Goal: Task Accomplishment & Management: Use online tool/utility

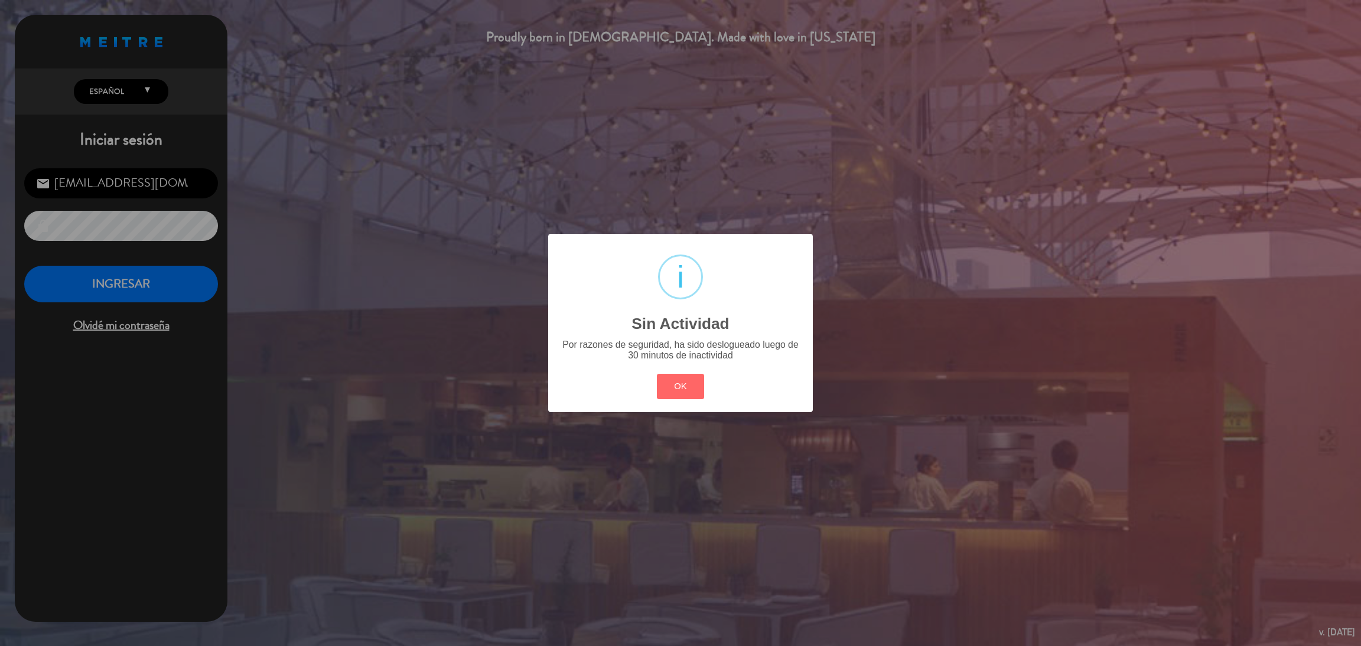
click at [699, 386] on button "OK" at bounding box center [681, 386] width 48 height 25
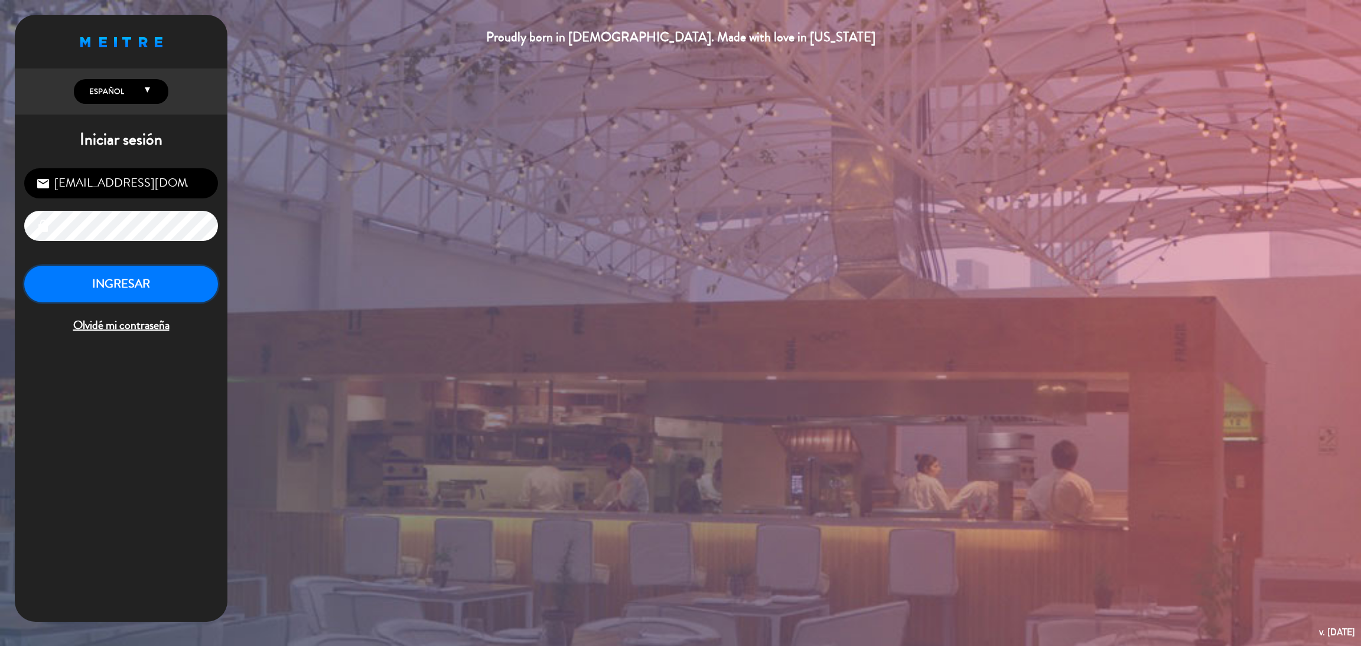
click at [168, 290] on button "INGRESAR" at bounding box center [121, 284] width 194 height 37
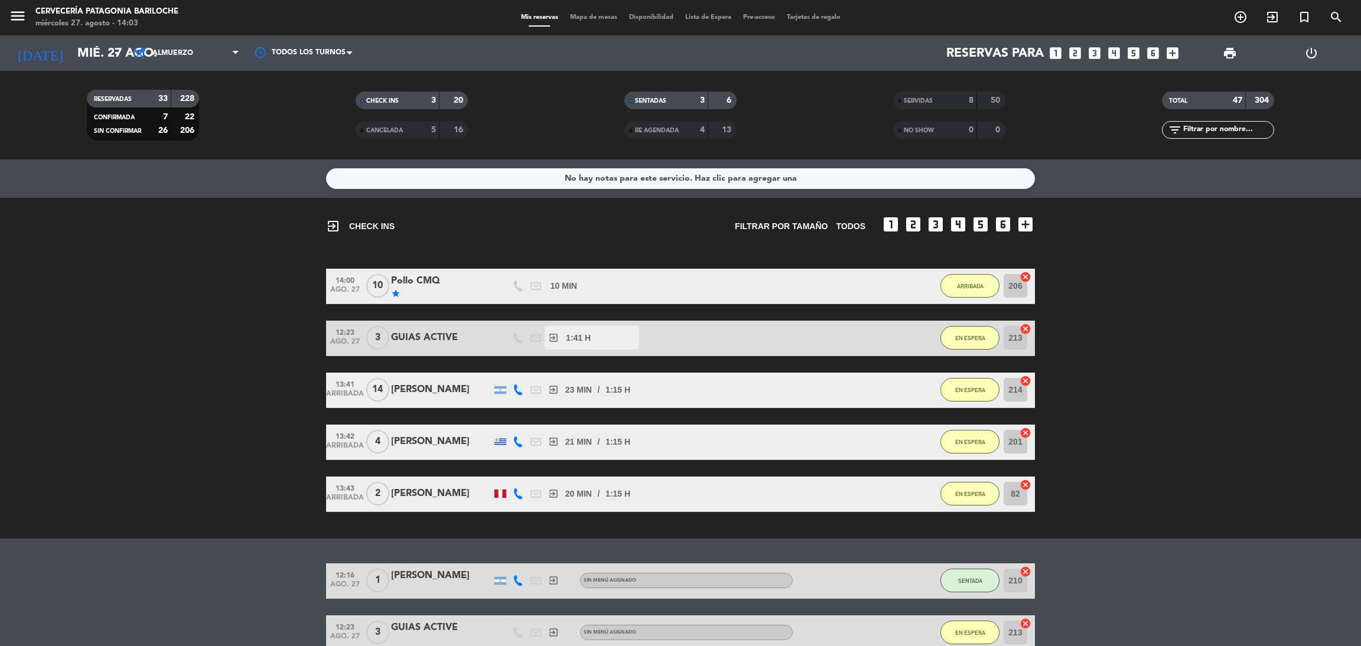
click at [600, 14] on span "Mapa de mesas" at bounding box center [593, 17] width 59 height 6
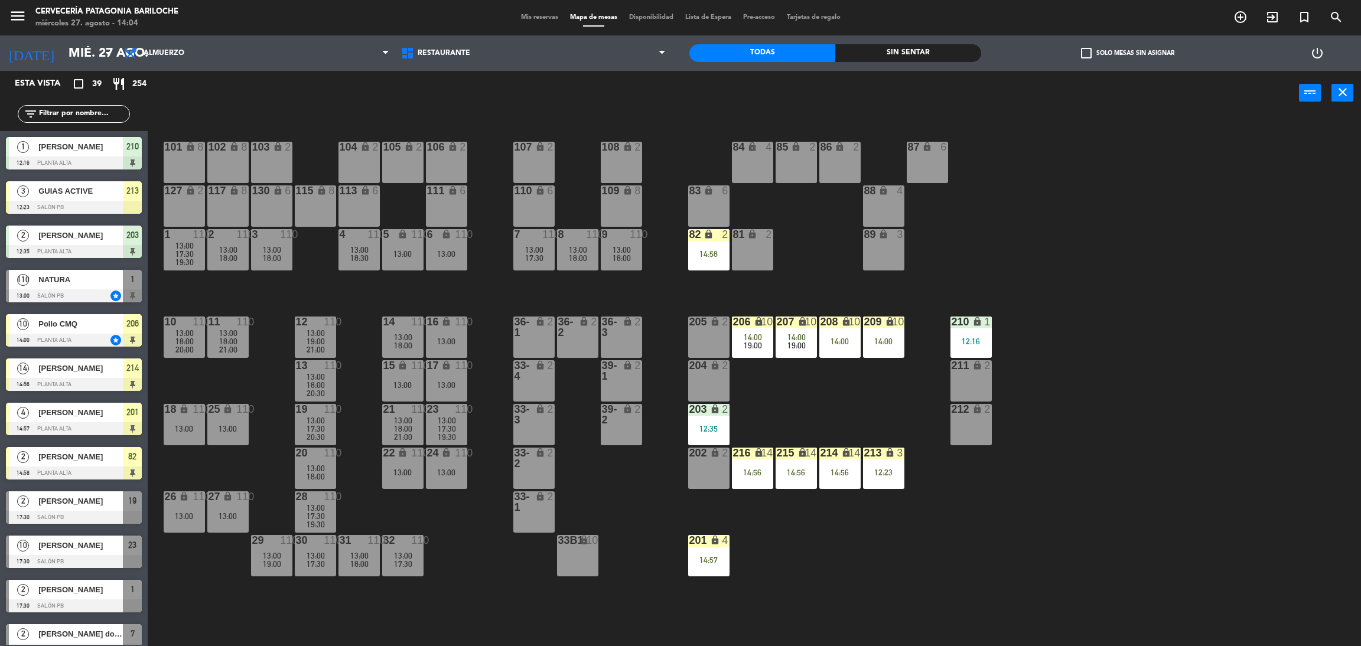
click at [492, 253] on div "101 lock 8 102 lock 8 104 lock 2 105 lock 2 106 lock 2 103 lock 2 107 lock 2 10…" at bounding box center [761, 386] width 1200 height 531
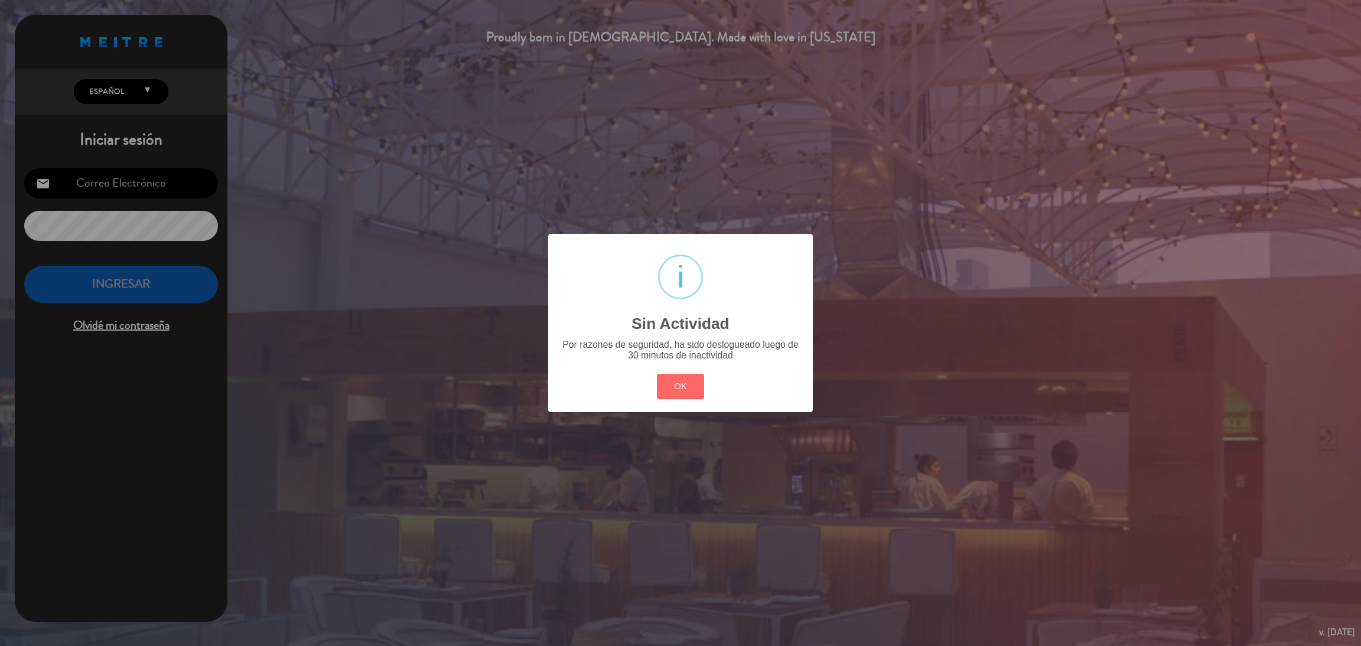
type input "[EMAIL_ADDRESS][DOMAIN_NAME]"
drag, startPoint x: 698, startPoint y: 395, endPoint x: 600, endPoint y: 402, distance: 98.3
click at [690, 404] on div "? ! i Sin Actividad × Por razones de seguridad, ha sido deslogueado luego de 30…" at bounding box center [680, 323] width 265 height 178
click at [677, 374] on button "OK" at bounding box center [681, 386] width 48 height 25
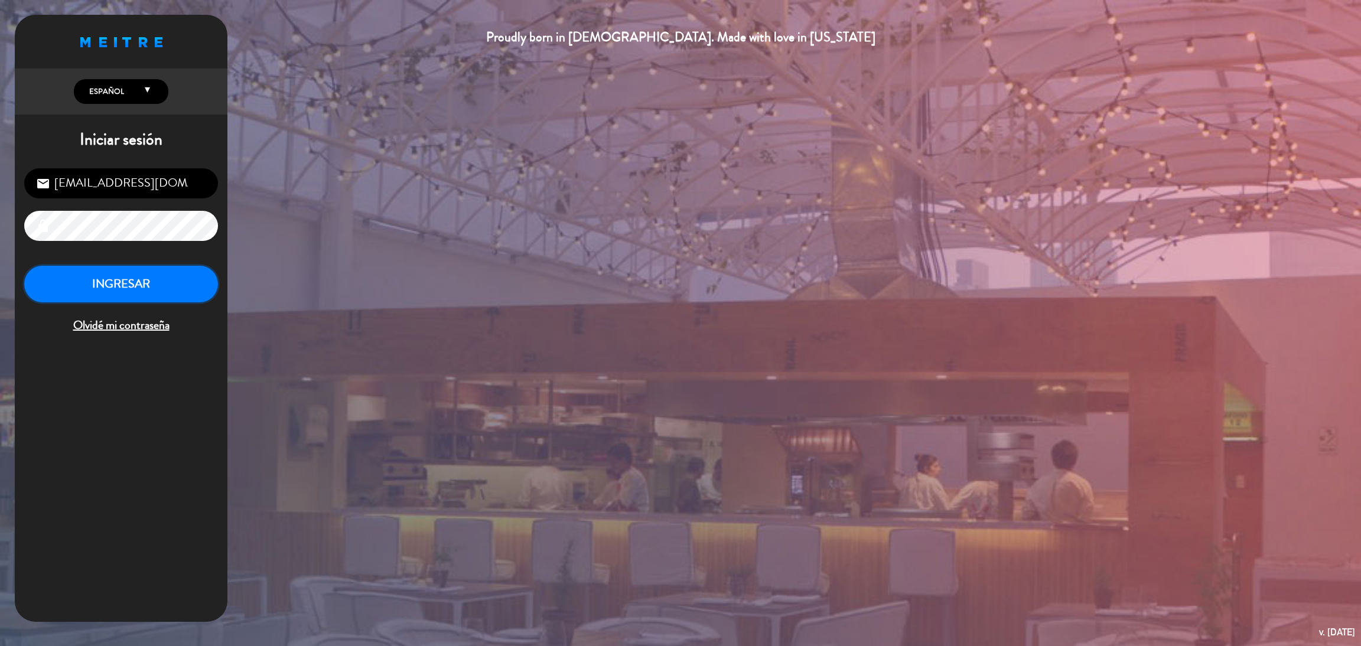
click at [160, 270] on button "INGRESAR" at bounding box center [121, 284] width 194 height 37
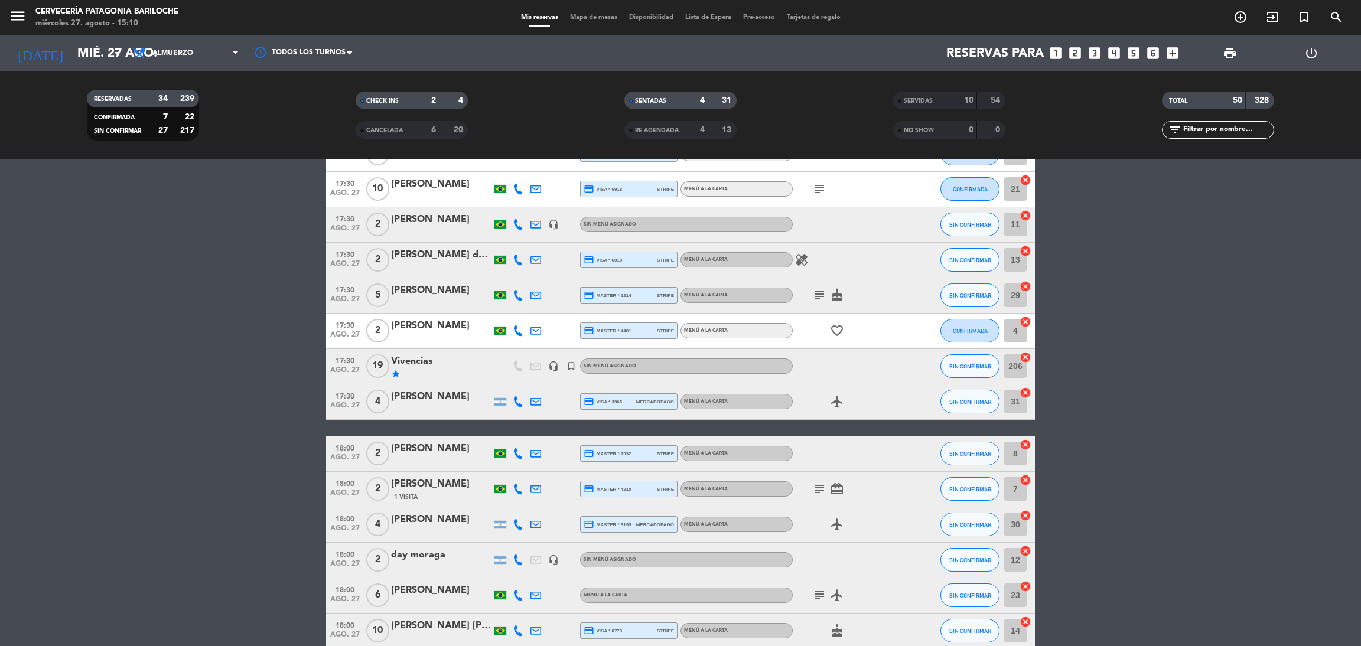
scroll to position [443, 0]
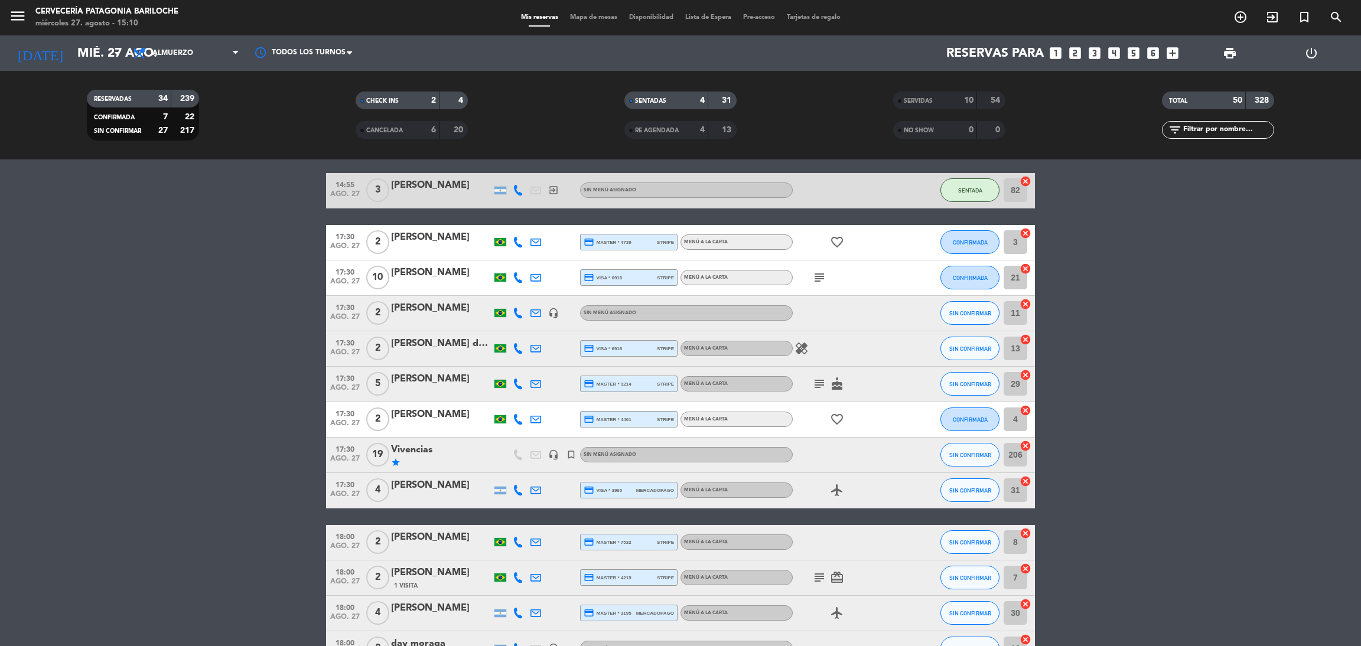
drag, startPoint x: 629, startPoint y: 259, endPoint x: 123, endPoint y: 337, distance: 511.3
click at [951, 238] on button "CONFIRMADA" at bounding box center [970, 242] width 59 height 24
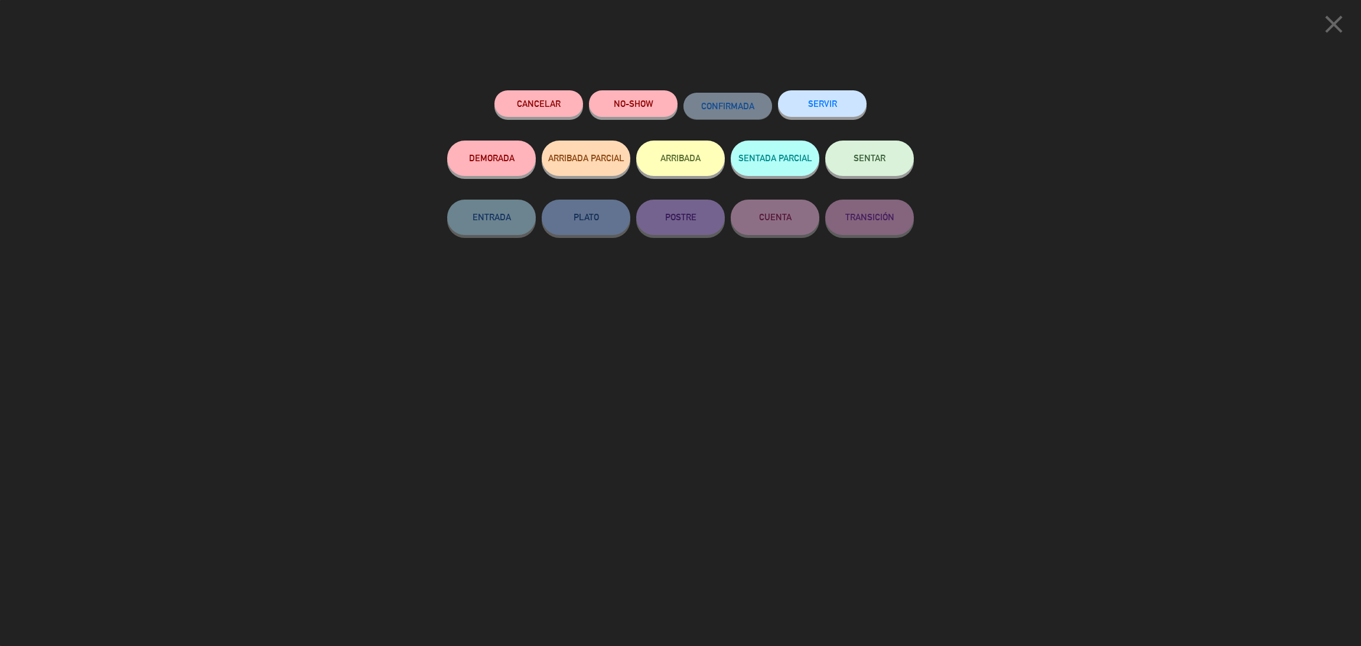
click at [686, 164] on button "ARRIBADA" at bounding box center [680, 158] width 89 height 35
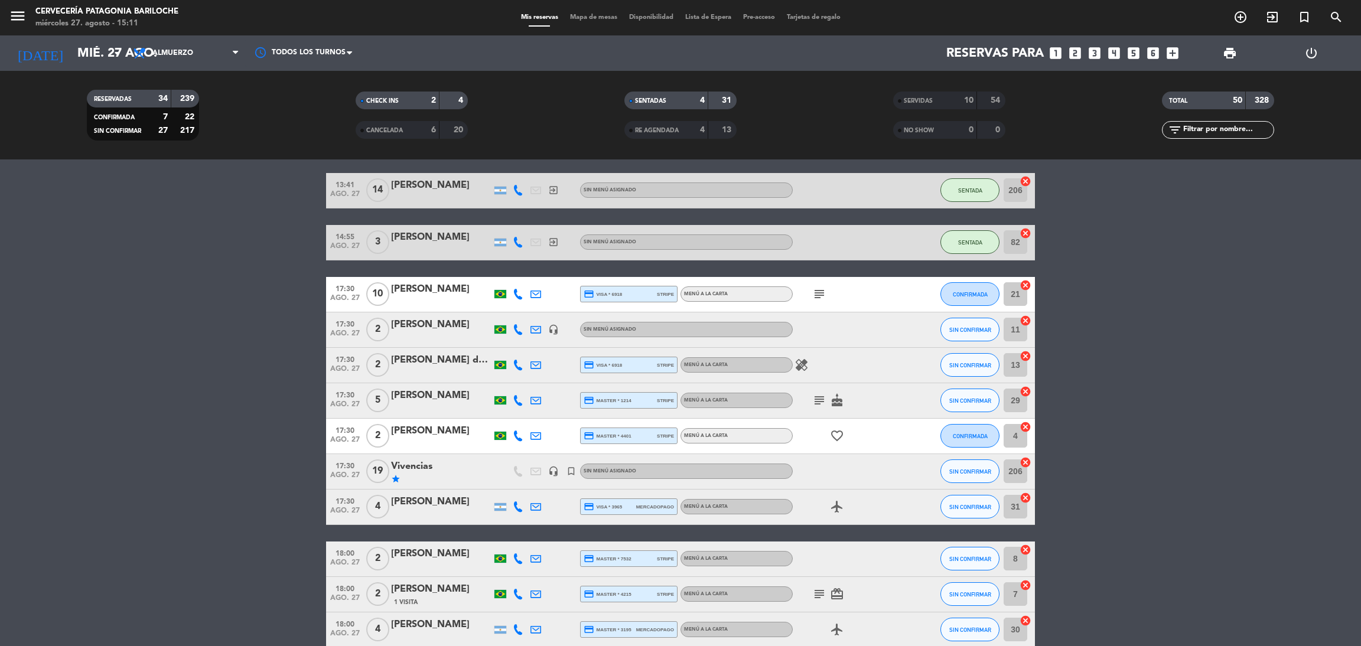
scroll to position [495, 0]
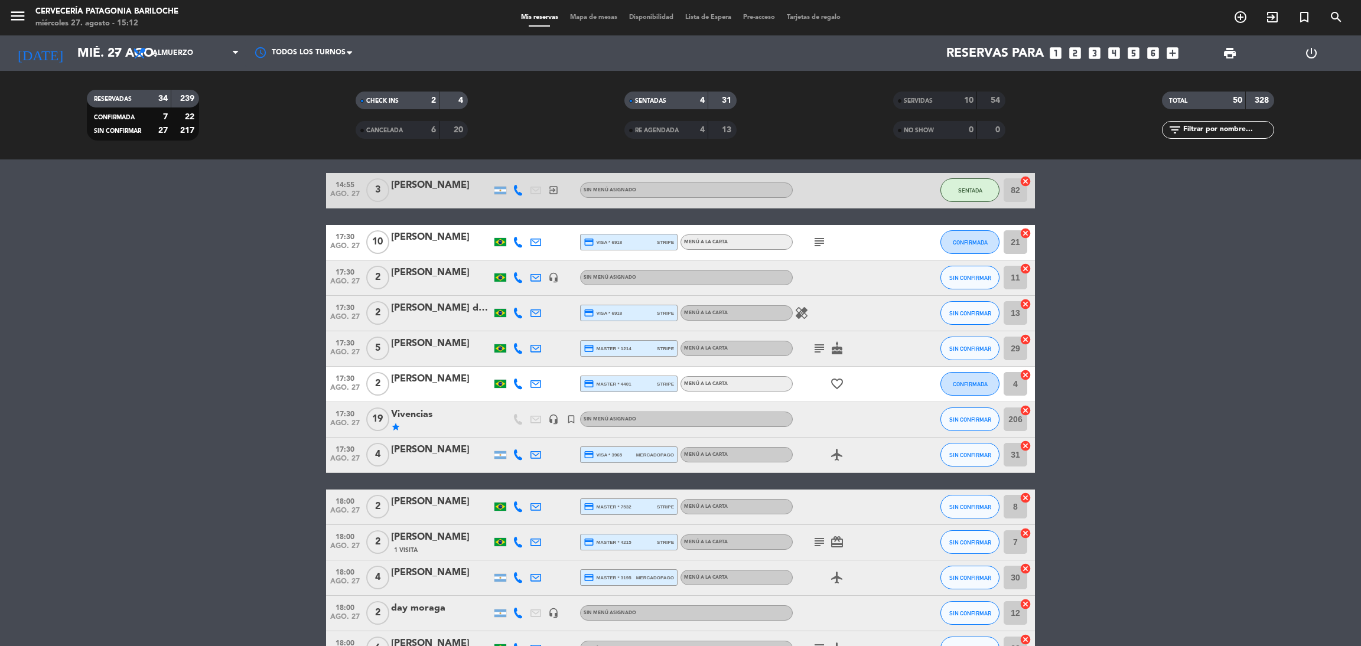
click at [814, 342] on icon "subject" at bounding box center [819, 349] width 14 height 14
click at [825, 350] on icon "subject" at bounding box center [819, 349] width 14 height 14
click at [841, 348] on icon "cake" at bounding box center [837, 349] width 14 height 14
click at [812, 244] on div "subject" at bounding box center [846, 242] width 106 height 35
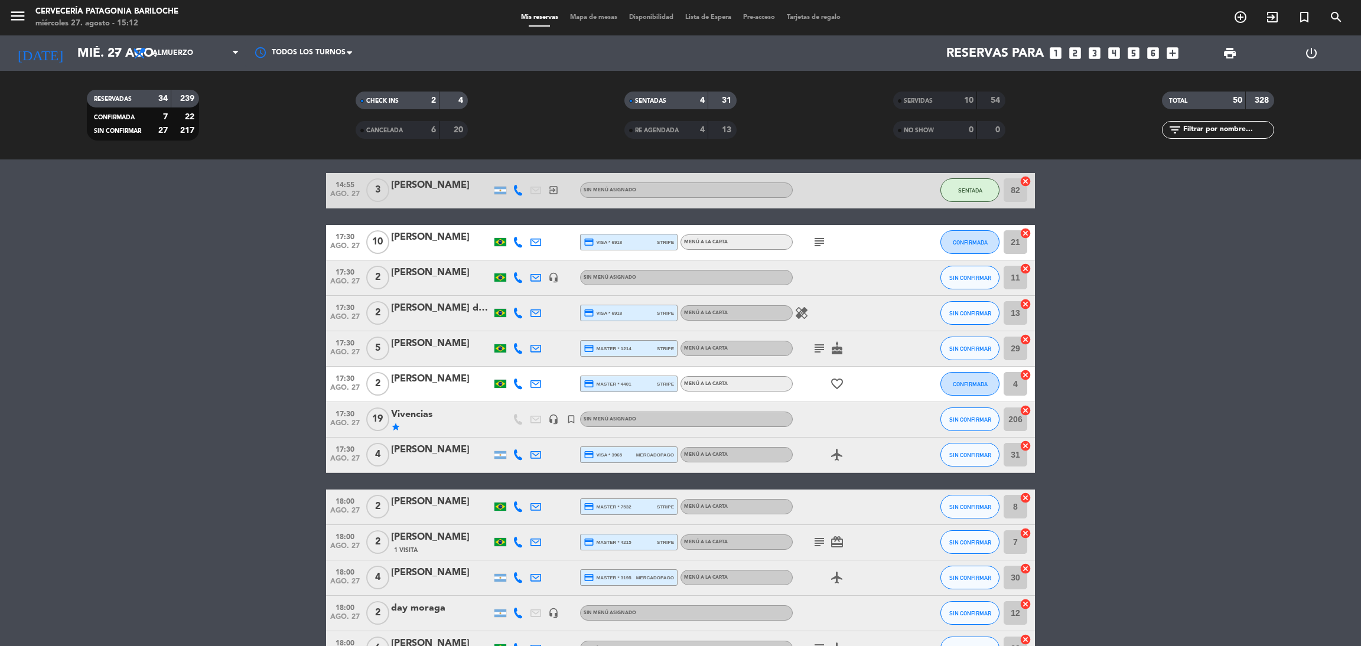
click at [814, 245] on icon "subject" at bounding box center [819, 242] width 14 height 14
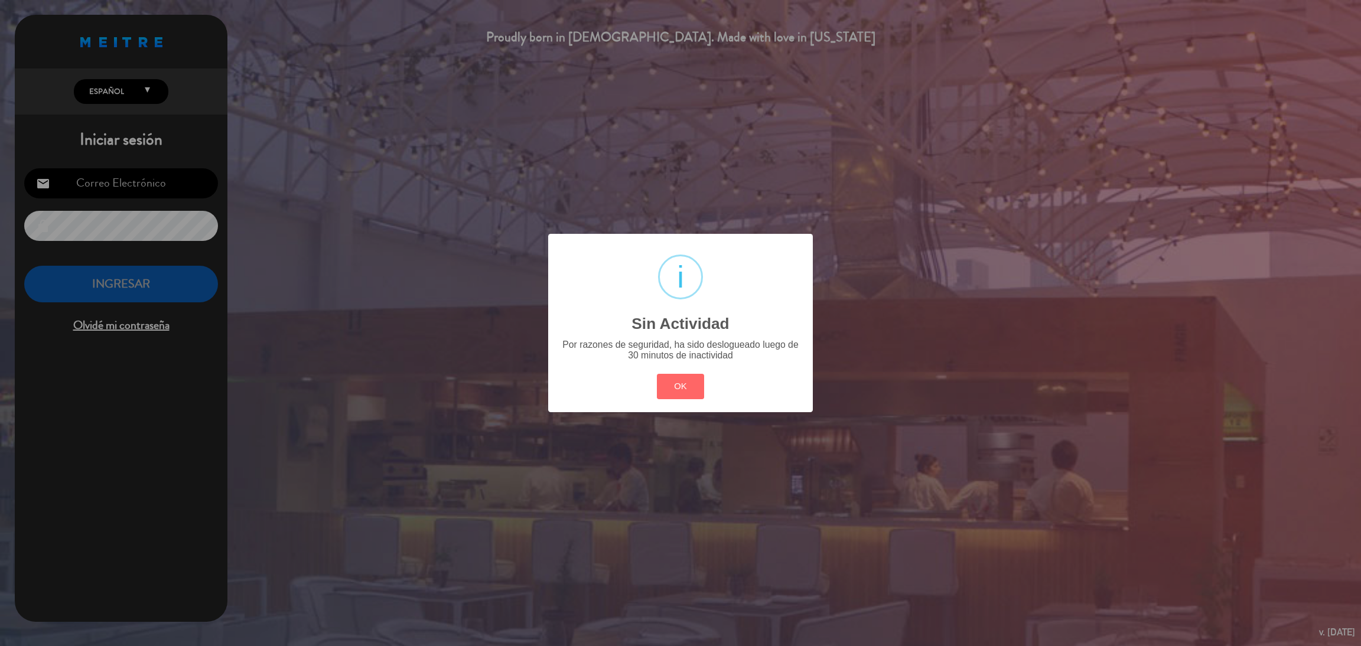
type input "[EMAIL_ADDRESS][DOMAIN_NAME]"
click at [657, 374] on button "OK" at bounding box center [681, 386] width 48 height 25
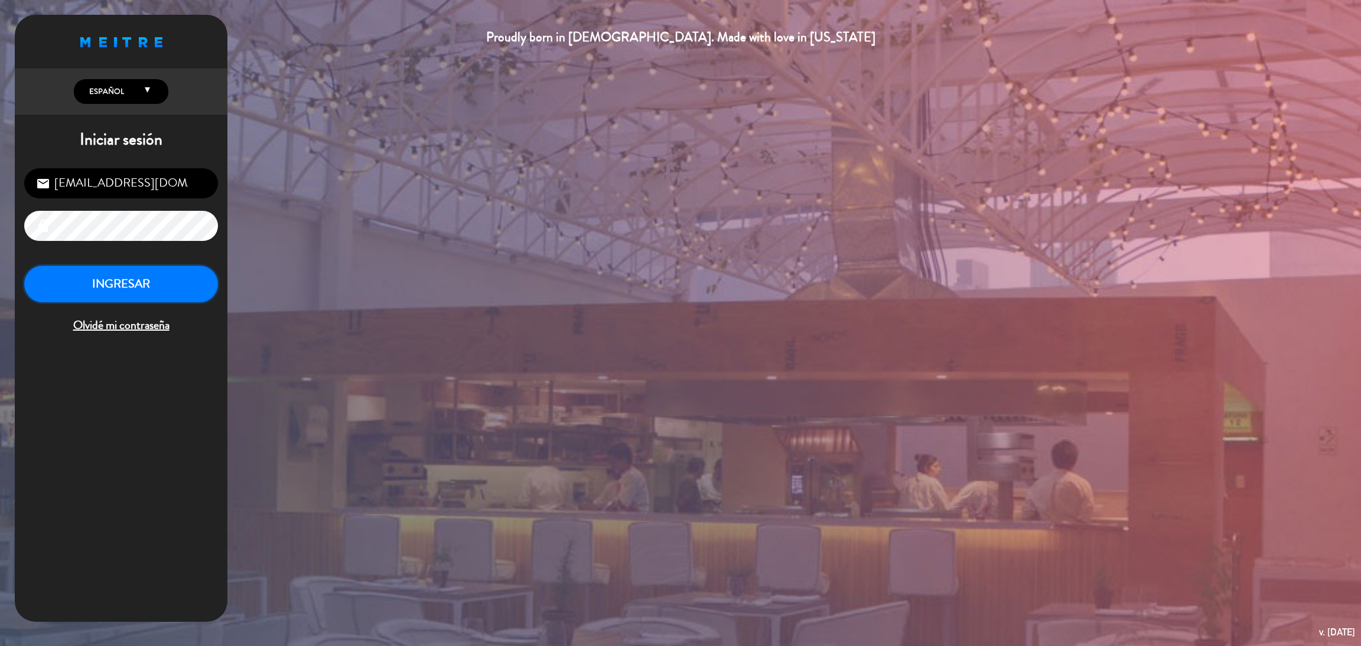
click at [97, 285] on button "INGRESAR" at bounding box center [121, 284] width 194 height 37
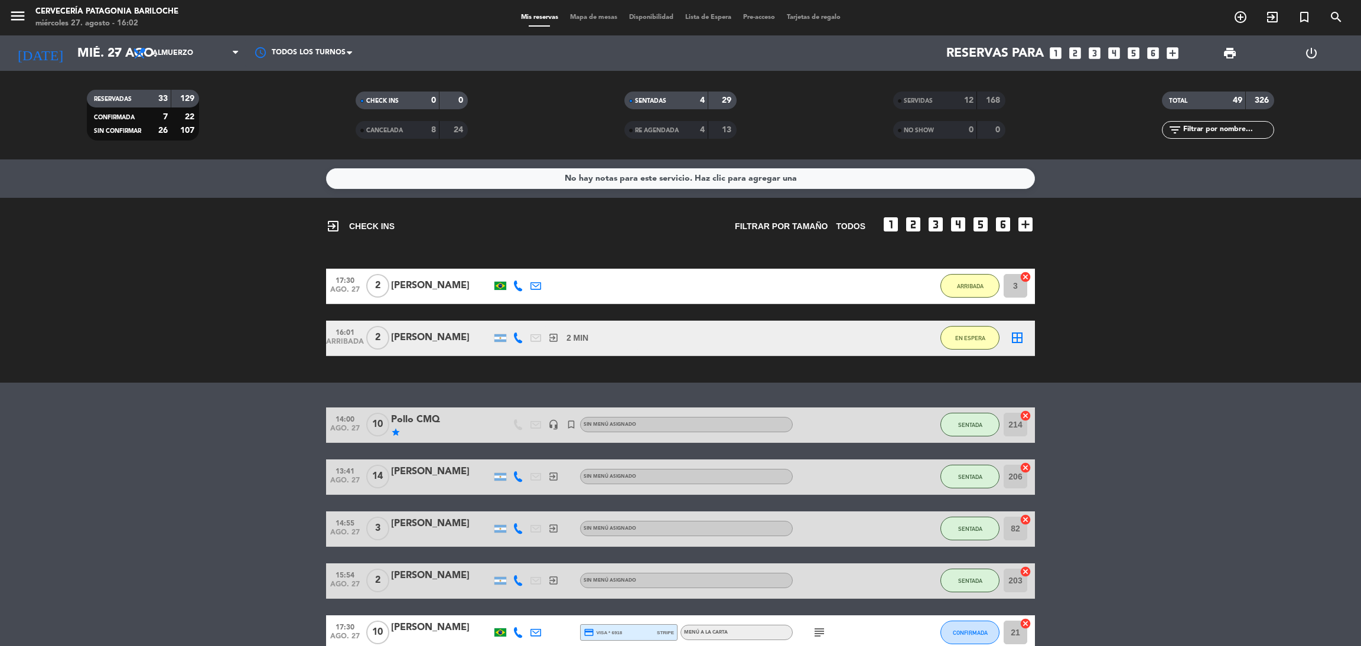
click at [595, 19] on span "Mapa de mesas" at bounding box center [593, 17] width 59 height 6
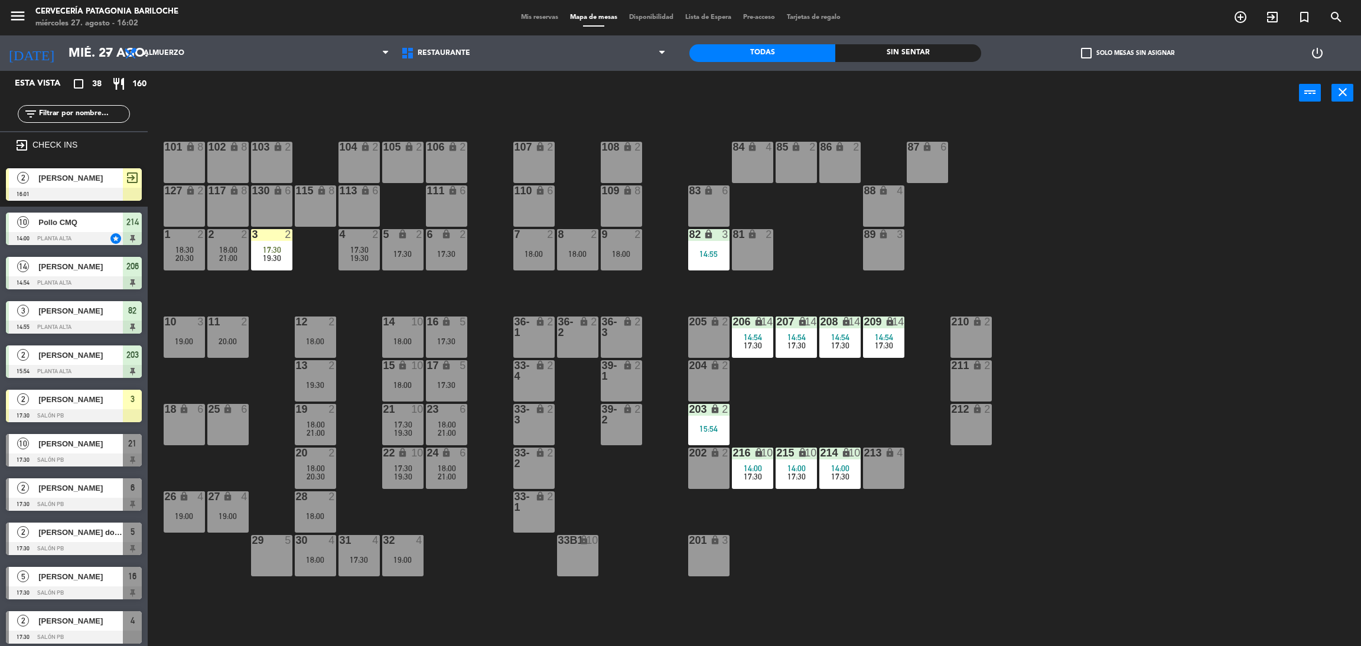
click at [255, 292] on div "101 lock 8 102 lock 8 104 lock 2 105 lock 2 106 lock 2 103 lock 2 107 lock 2 10…" at bounding box center [761, 386] width 1200 height 531
drag, startPoint x: 470, startPoint y: 298, endPoint x: 462, endPoint y: 306, distance: 11.7
drag, startPoint x: 461, startPoint y: 306, endPoint x: 388, endPoint y: 301, distance: 73.4
click at [388, 301] on div "101 lock 8 102 lock 8 104 lock 2 105 lock 2 106 lock 2 103 lock 2 107 lock 2 10…" at bounding box center [761, 386] width 1200 height 531
click at [538, 583] on div "101 lock 8 102 lock 8 104 lock 2 105 lock 2 106 lock 2 103 lock 2 107 lock 2 10…" at bounding box center [761, 386] width 1200 height 531
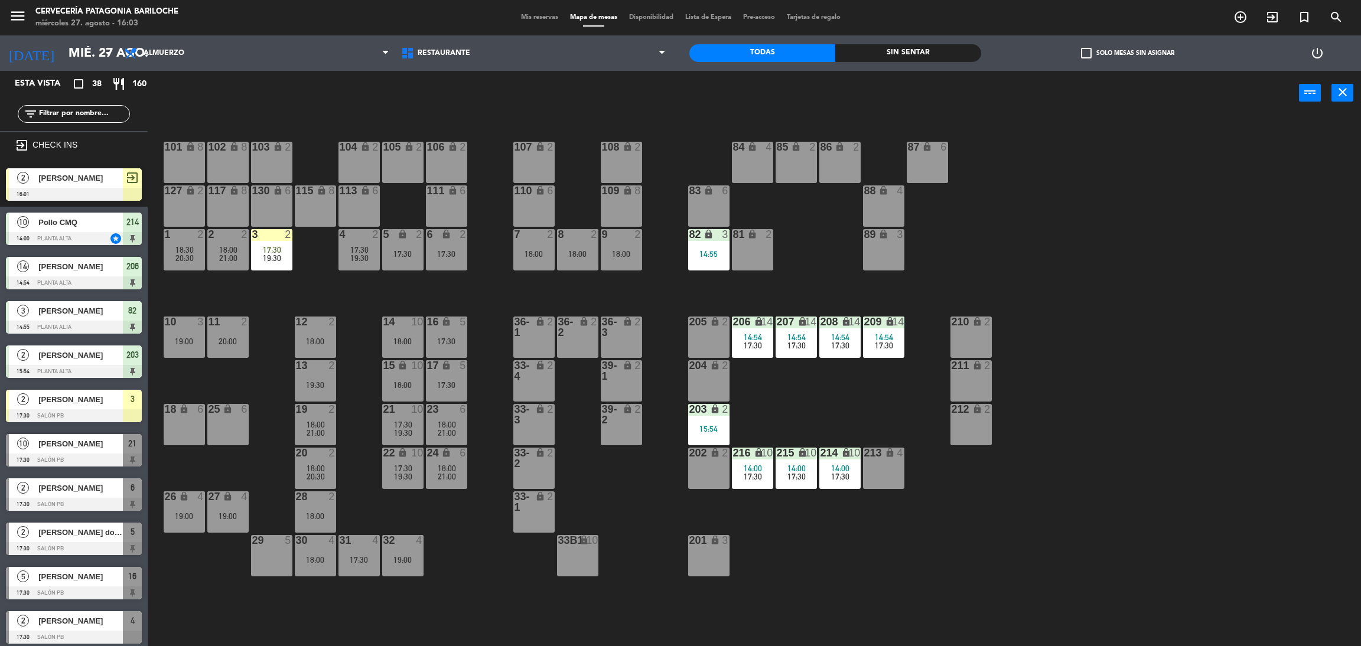
click at [73, 110] on input "text" at bounding box center [84, 114] width 92 height 13
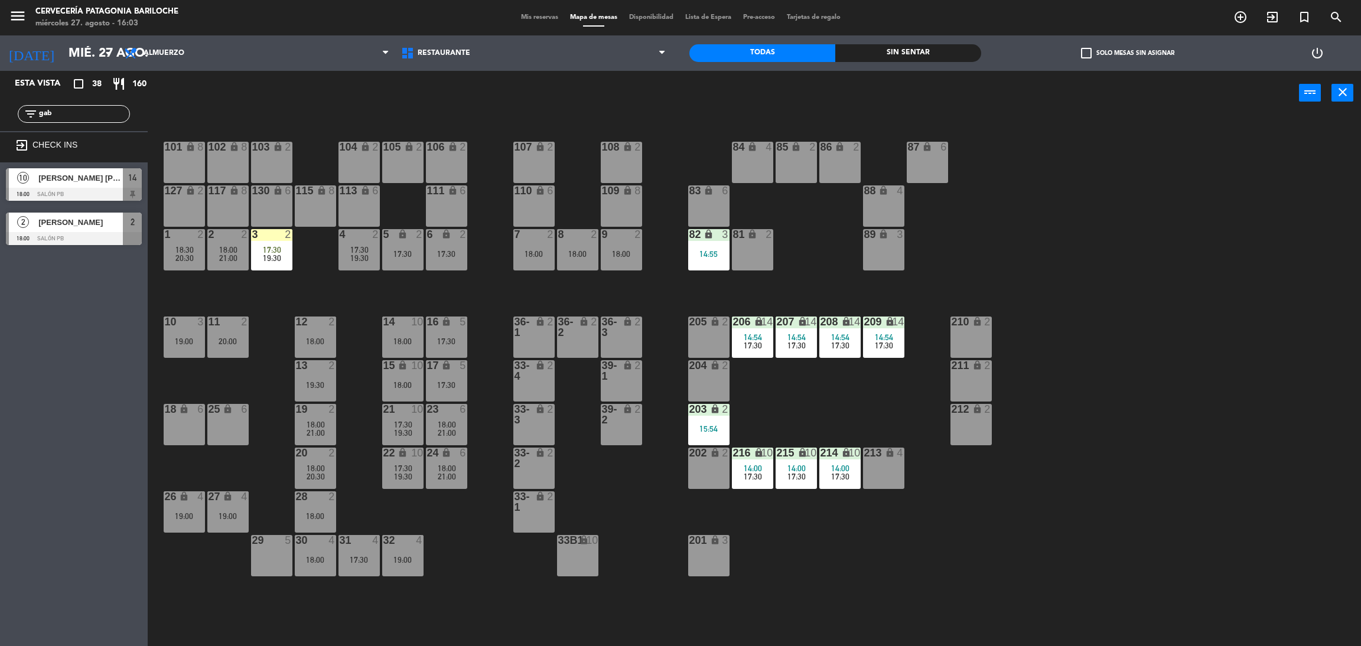
type input "gab"
click at [58, 405] on div "Esta vista crop_square 38 restaurant 160 filter_list gab exit_to_app CHECK INS …" at bounding box center [74, 359] width 148 height 576
click at [68, 235] on div at bounding box center [74, 238] width 136 height 13
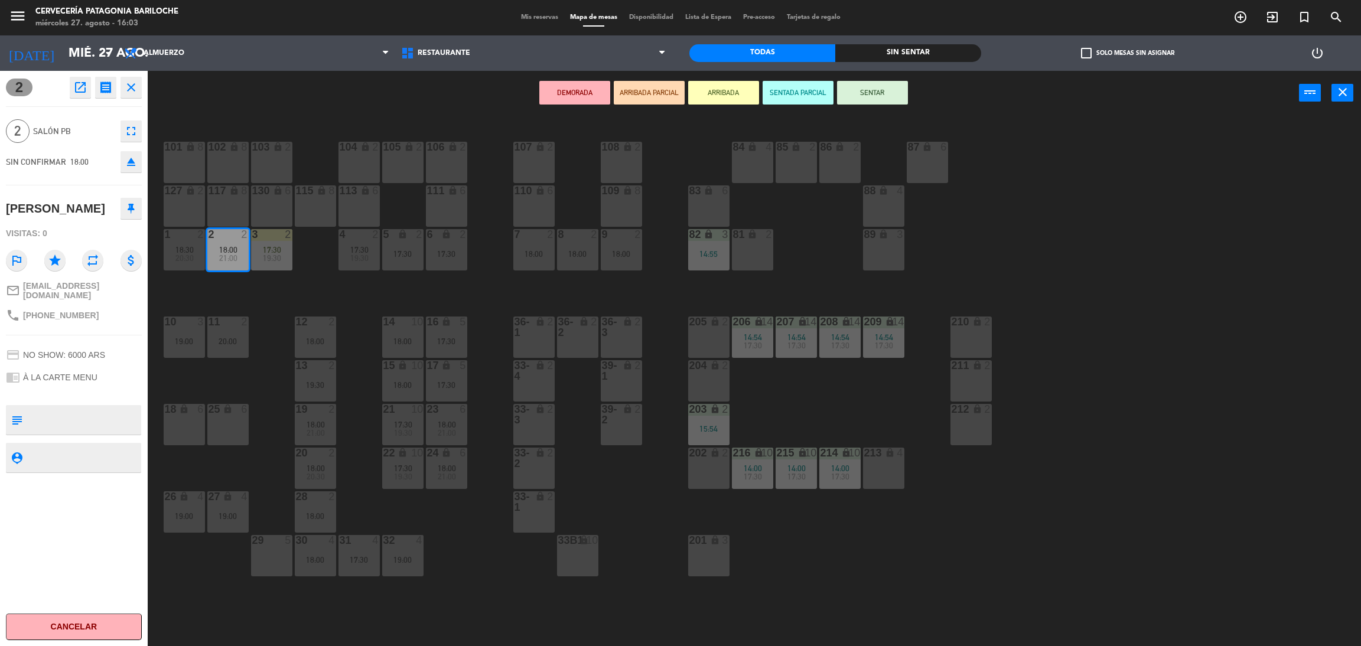
click at [729, 85] on button "ARRIBADA" at bounding box center [723, 93] width 71 height 24
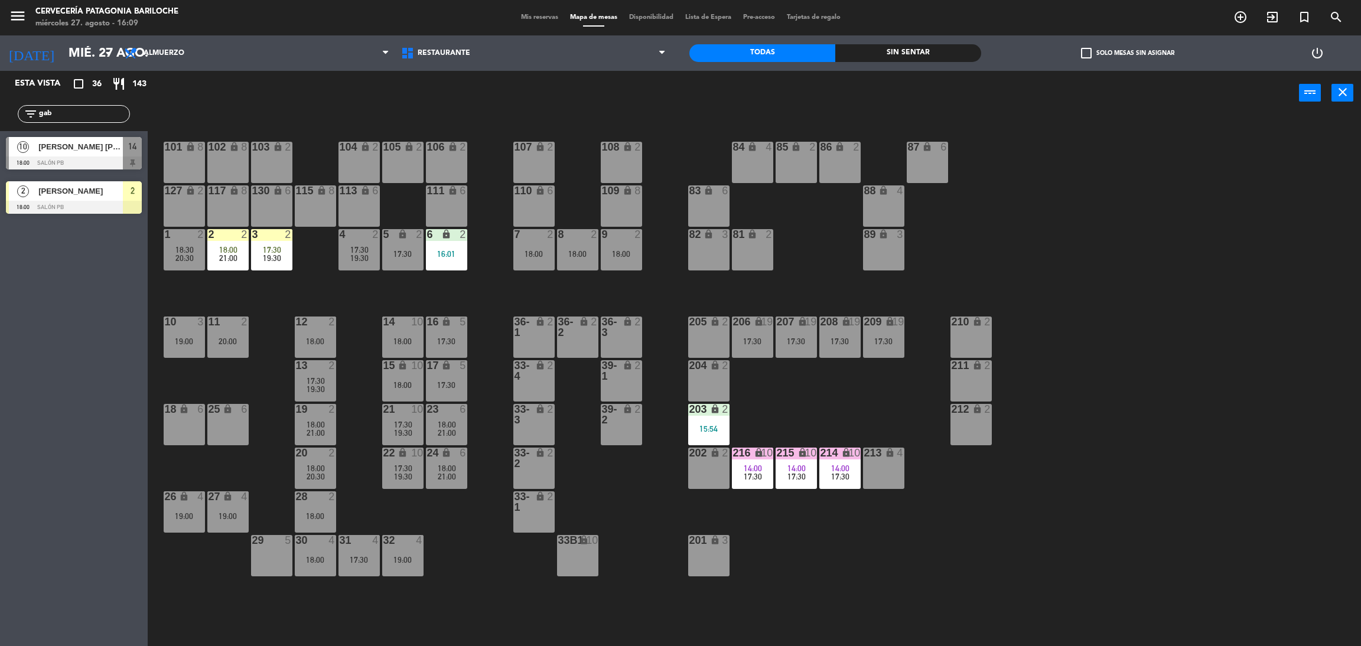
click at [87, 113] on input "gab" at bounding box center [84, 114] width 92 height 13
type input "g"
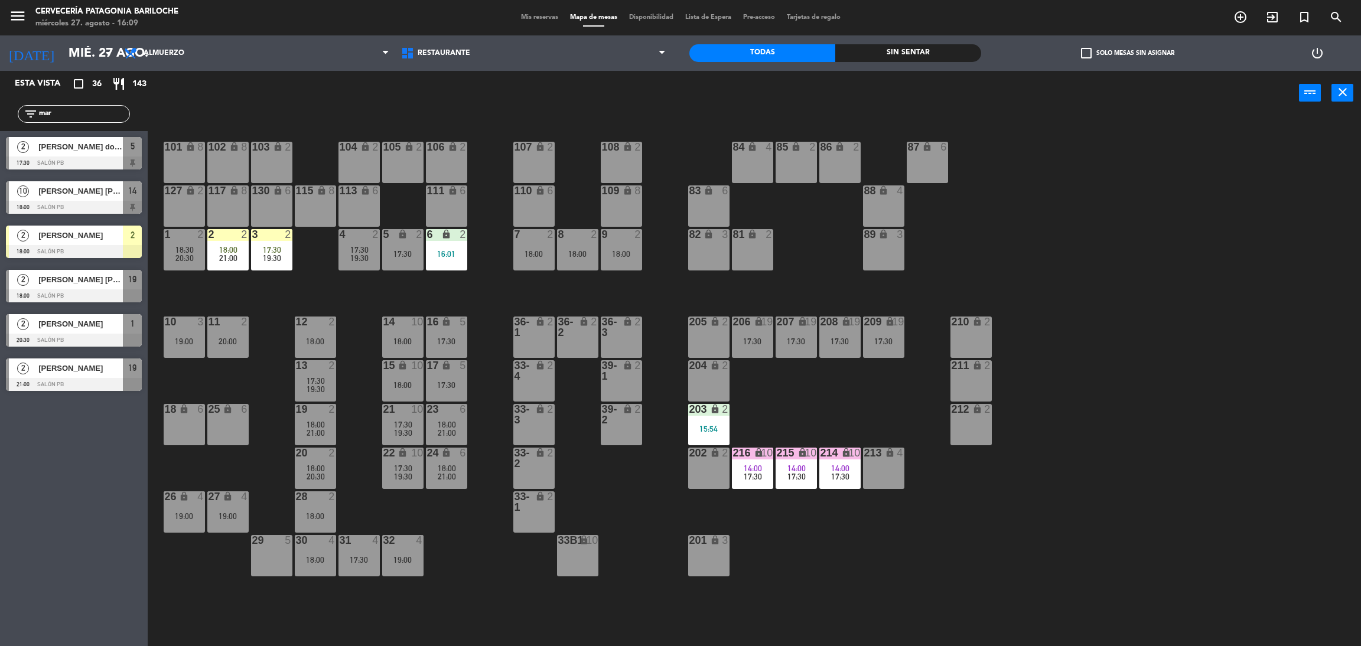
click at [65, 421] on div "Esta vista crop_square 36 restaurant 143 filter_list [DATE] [PERSON_NAME] do [P…" at bounding box center [74, 359] width 148 height 576
click at [79, 114] on input "mar" at bounding box center [84, 114] width 92 height 13
type input "m"
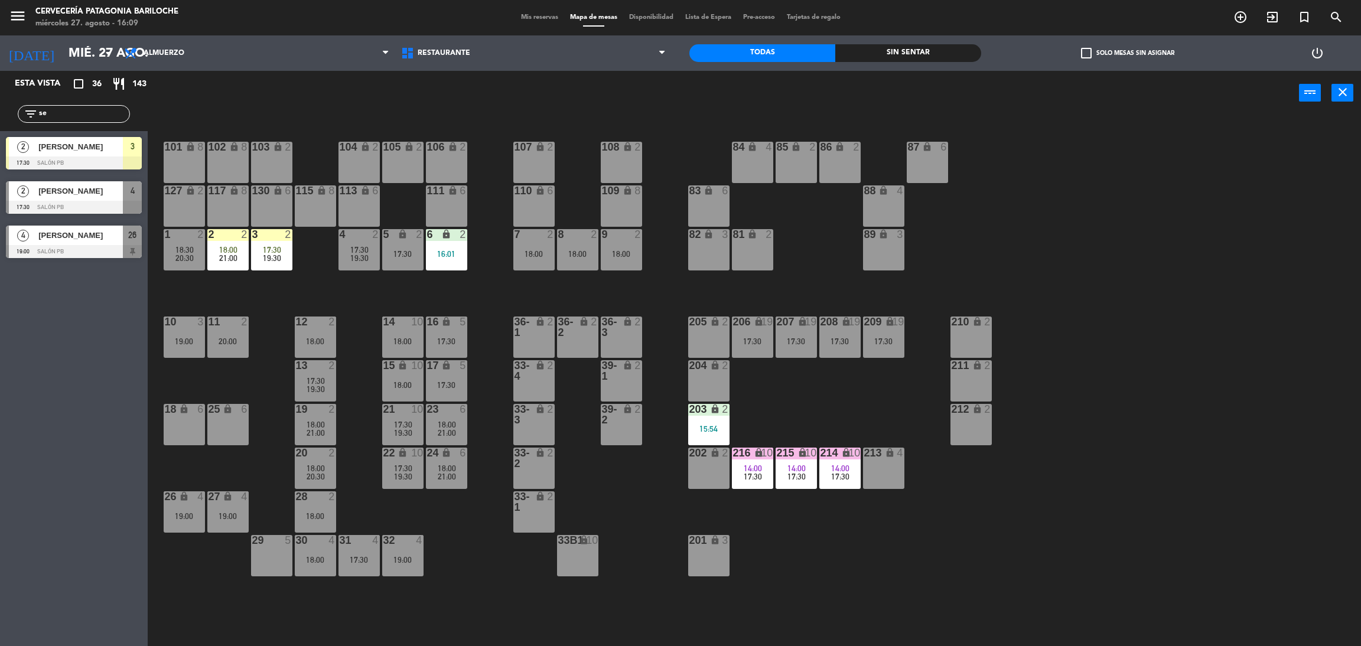
click at [55, 498] on div "Esta vista crop_square 36 restaurant 143 filter_list se 2 [PERSON_NAME] 17:30 S…" at bounding box center [74, 359] width 148 height 576
click at [66, 108] on input "se" at bounding box center [84, 114] width 92 height 13
type input "s"
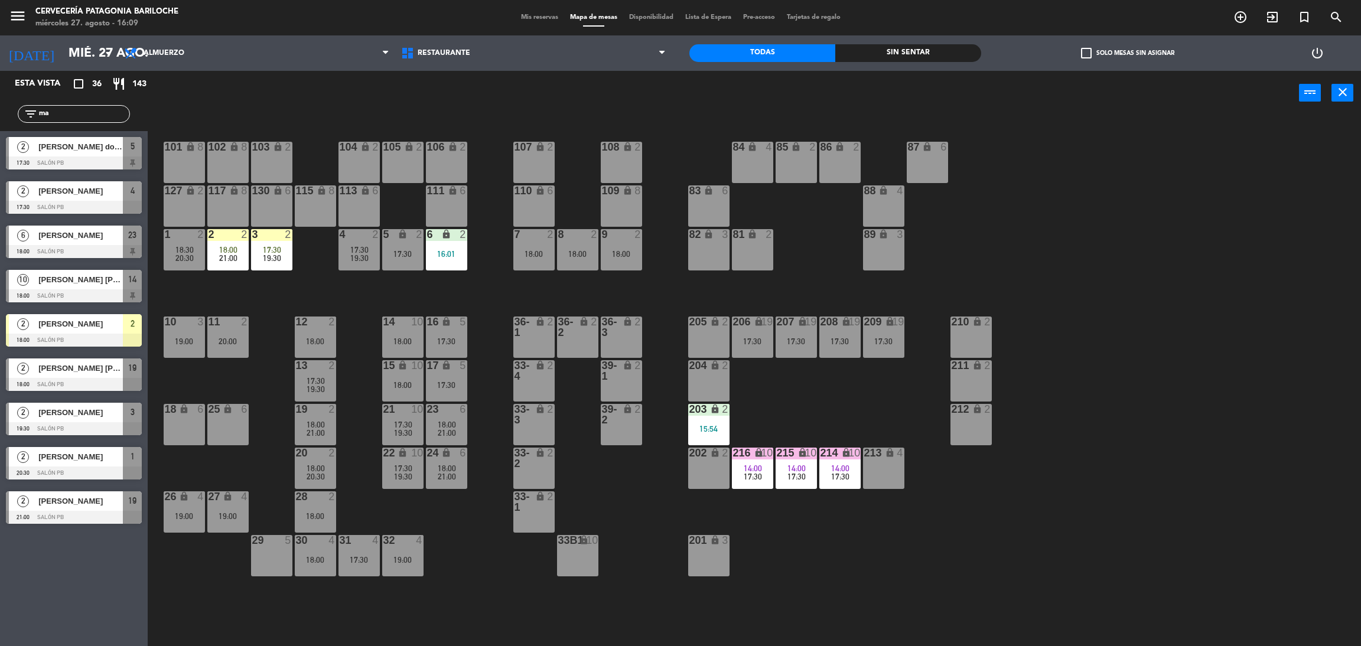
type input "m"
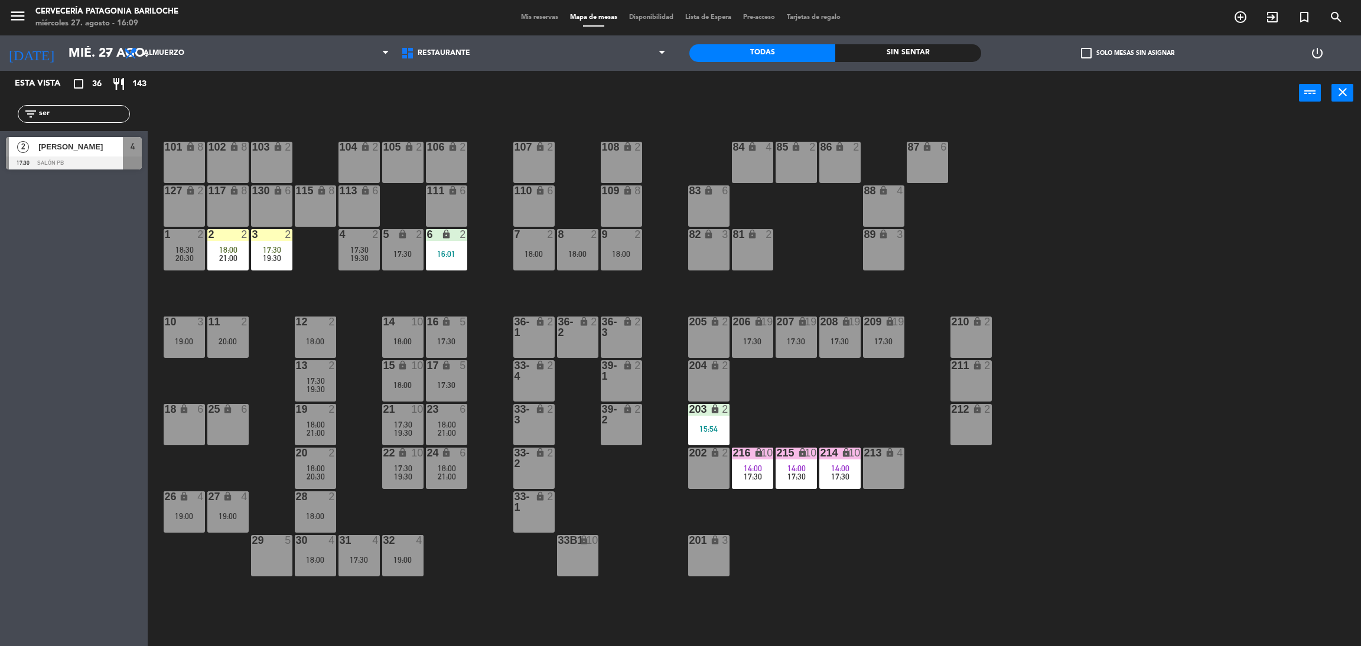
click at [118, 305] on div "Esta vista crop_square 36 restaurant 143 filter_list ser 2 [PERSON_NAME] 17:30 …" at bounding box center [74, 359] width 148 height 576
click at [63, 109] on input "ser" at bounding box center [84, 114] width 92 height 13
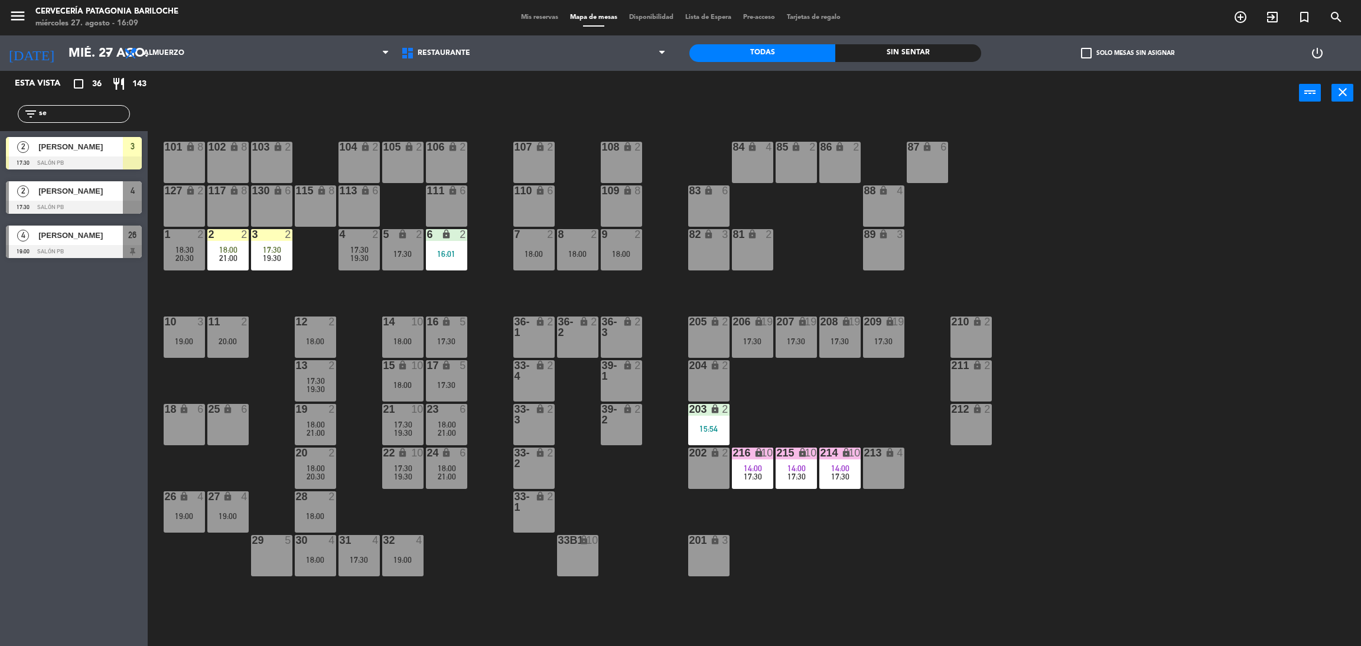
type input "s"
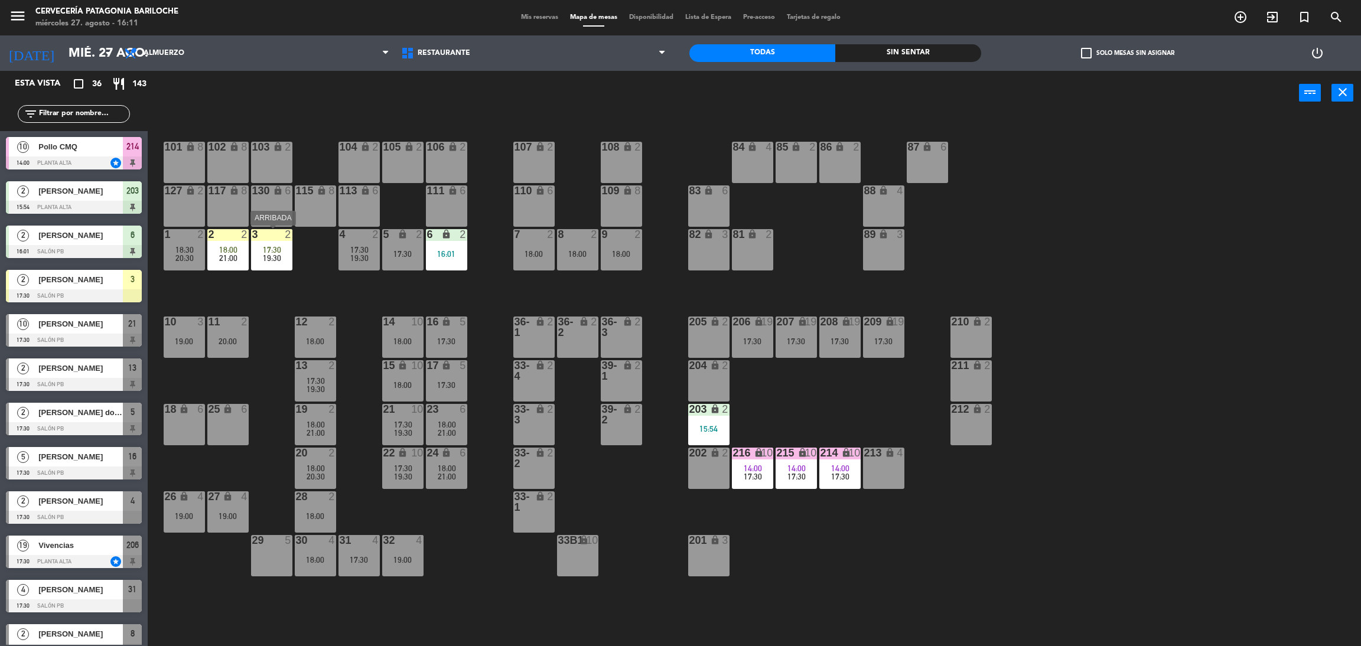
click at [271, 238] on div at bounding box center [271, 234] width 19 height 11
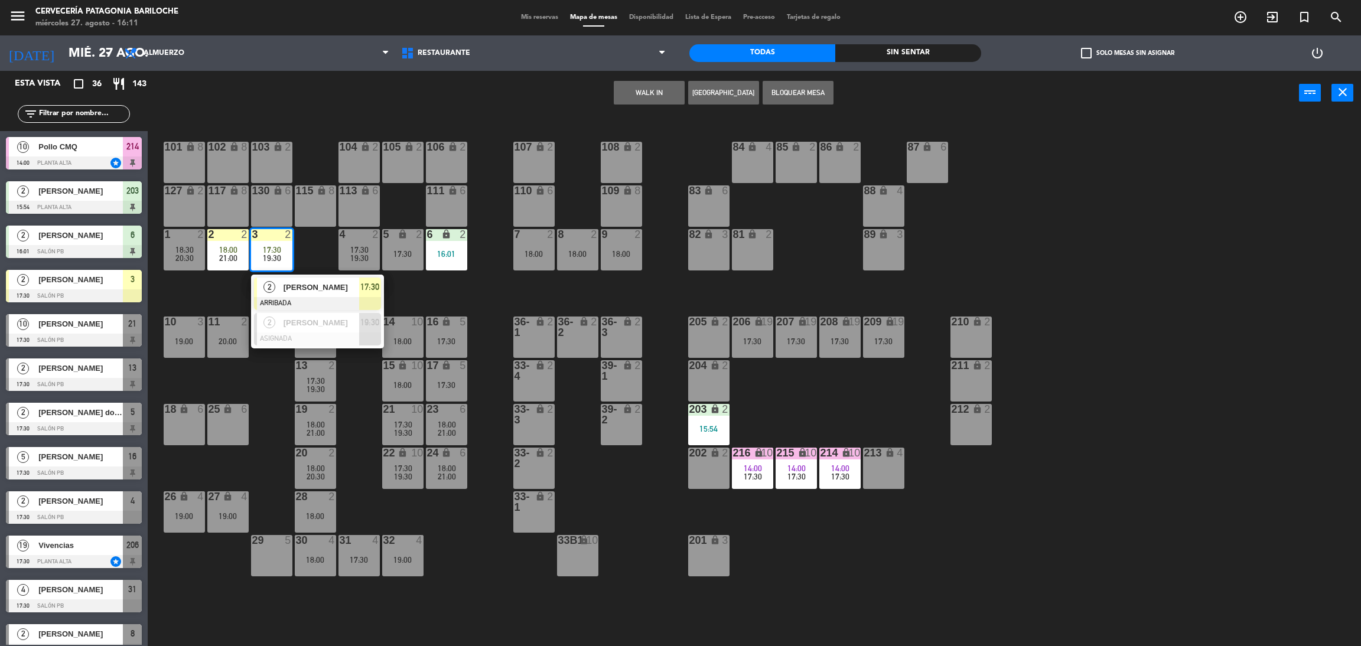
click at [435, 289] on div "101 lock 8 102 lock 8 104 lock 2 105 lock 2 106 lock 2 103 lock 2 107 lock 2 10…" at bounding box center [761, 386] width 1200 height 531
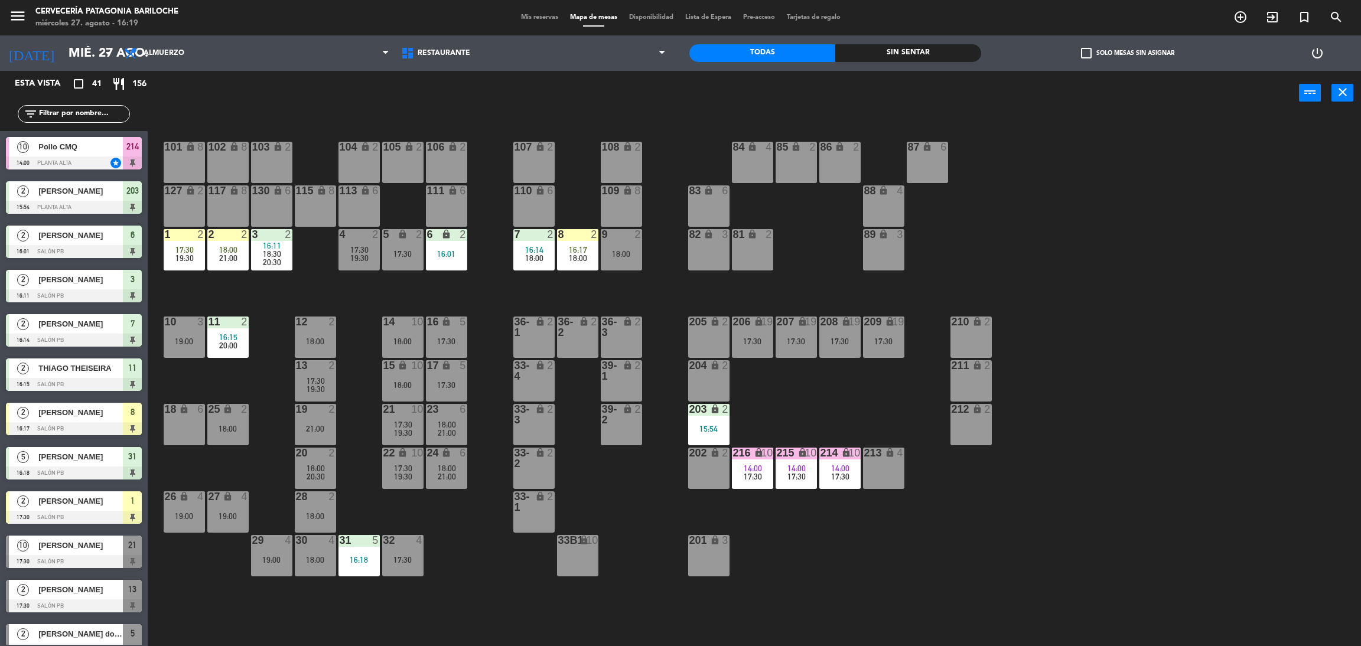
click at [62, 114] on input "text" at bounding box center [84, 114] width 92 height 13
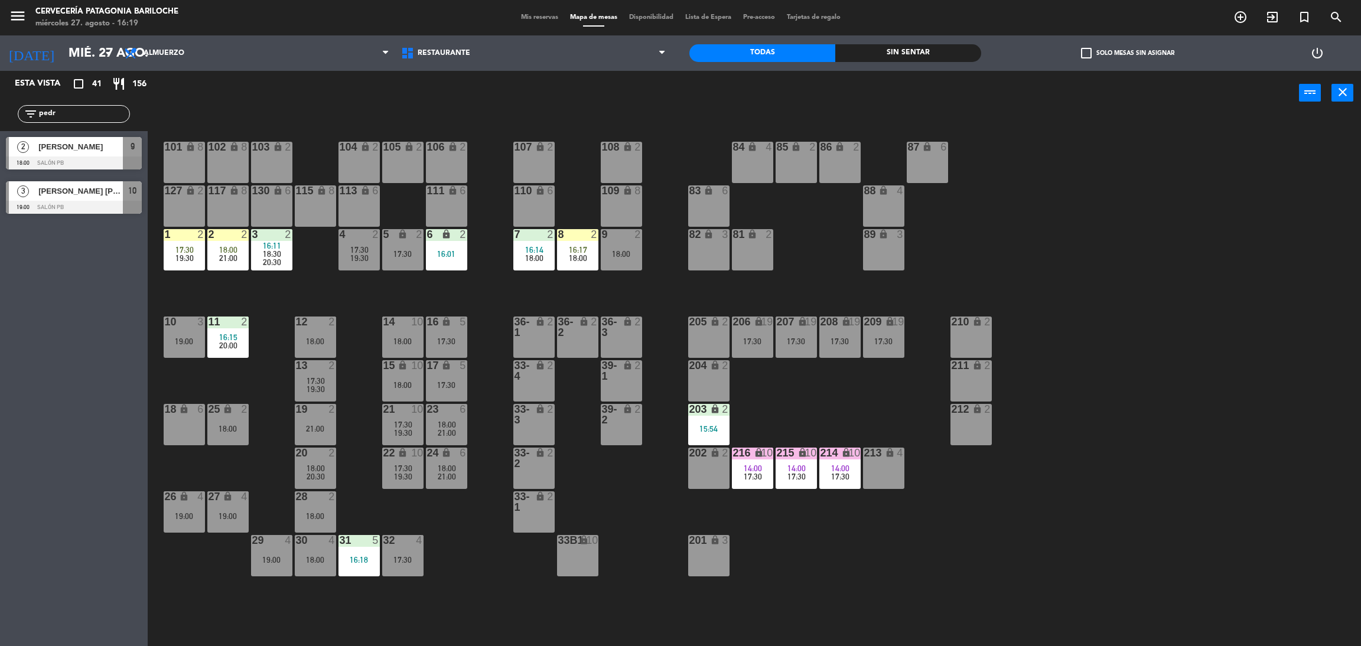
type input "pedr"
click at [73, 347] on div "Esta vista crop_square 41 restaurant 156 filter_list pedr 2 [PERSON_NAME] 18:00…" at bounding box center [74, 359] width 148 height 576
click at [93, 152] on span "[PERSON_NAME]" at bounding box center [80, 147] width 84 height 12
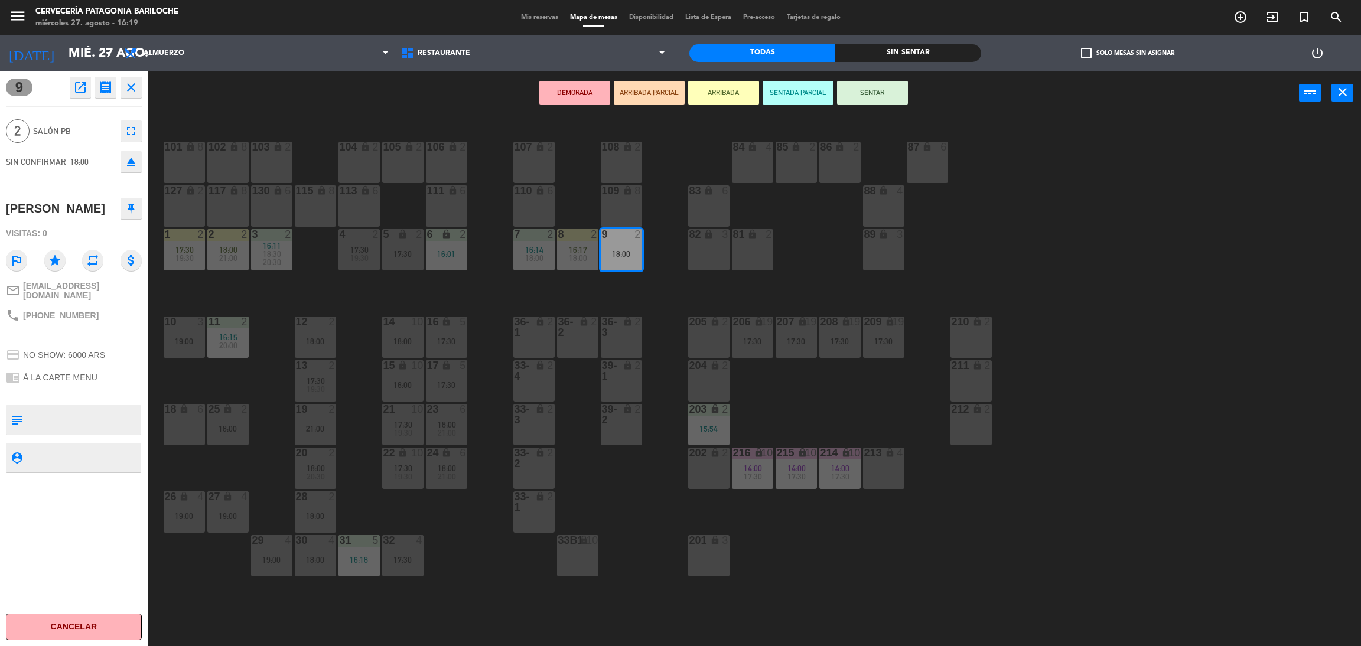
click at [711, 92] on button "ARRIBADA" at bounding box center [723, 93] width 71 height 24
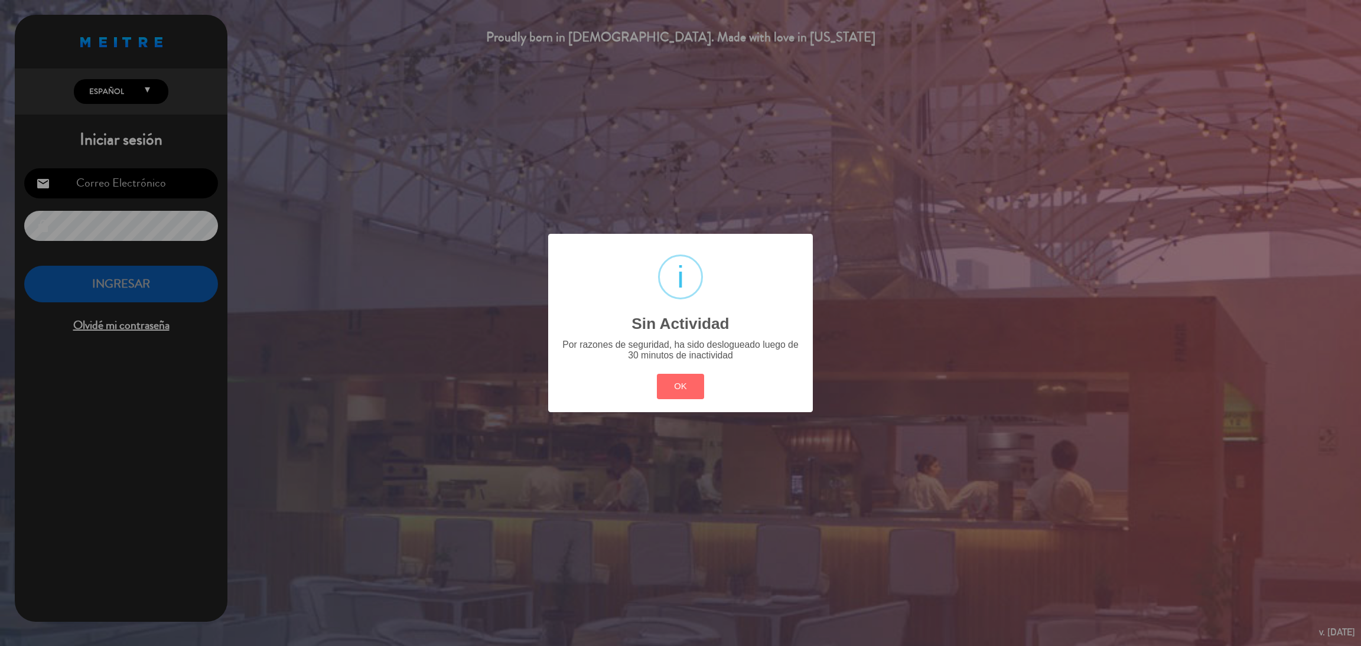
type input "[EMAIL_ADDRESS][DOMAIN_NAME]"
click at [680, 402] on div "? ! i Sin Actividad × Por razones de seguridad, ha sido deslogueado luego de 30…" at bounding box center [680, 323] width 265 height 178
click at [689, 388] on button "OK" at bounding box center [681, 386] width 48 height 25
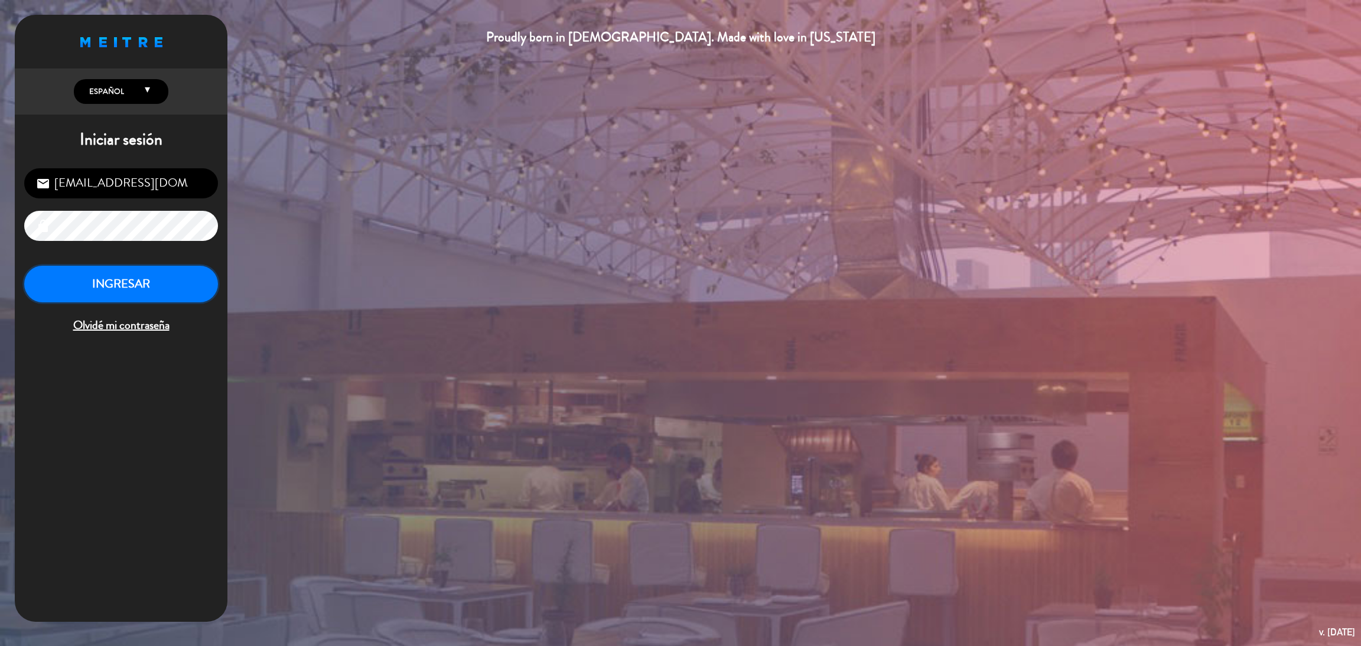
click at [107, 289] on button "INGRESAR" at bounding box center [121, 284] width 194 height 37
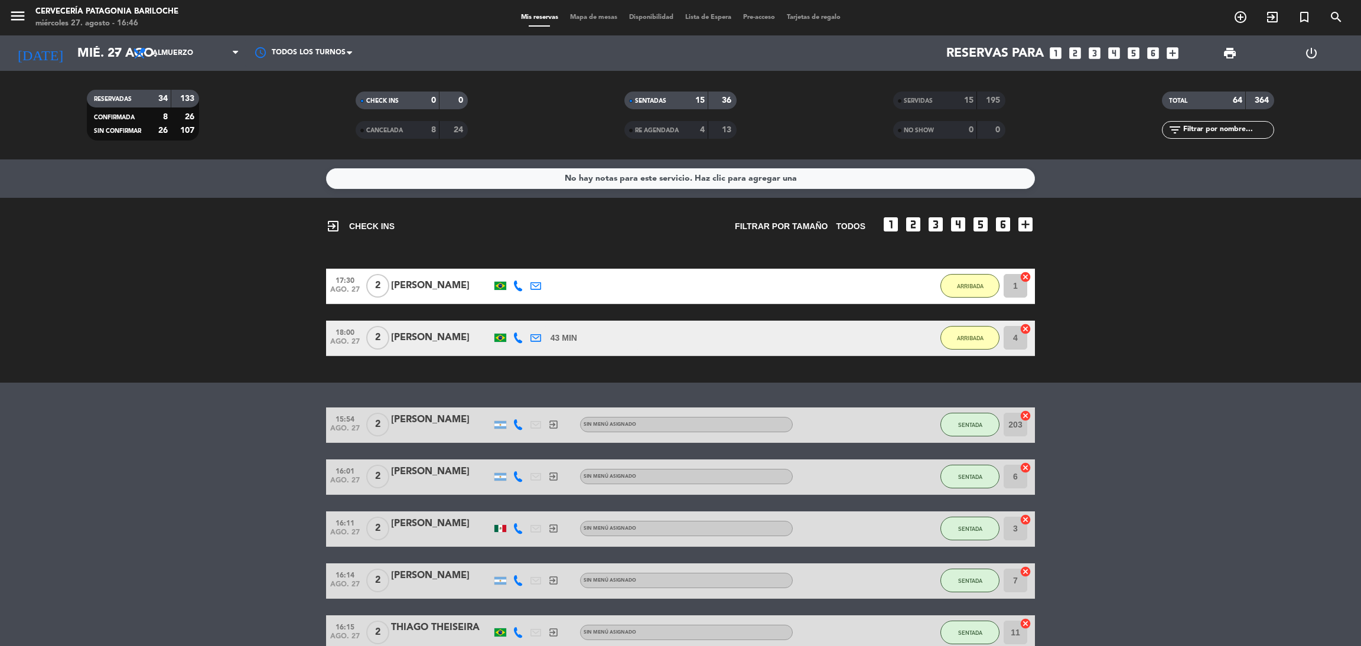
click at [586, 18] on span "Mapa de mesas" at bounding box center [593, 17] width 59 height 6
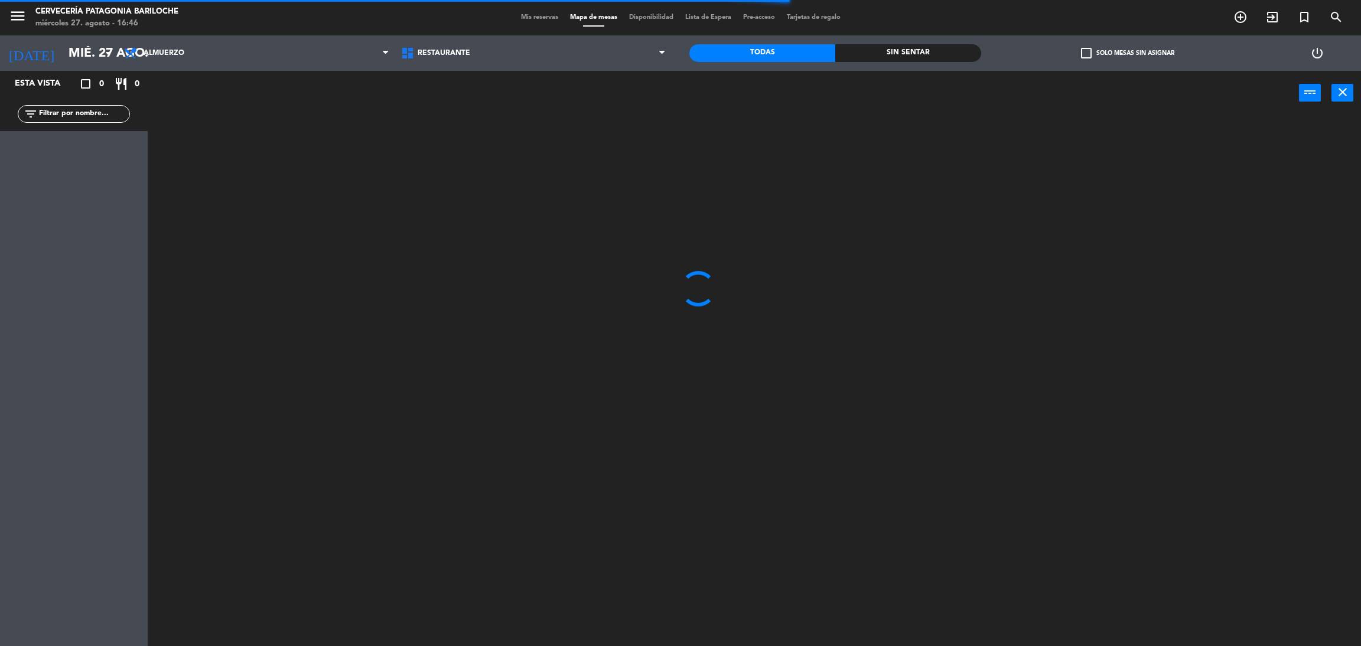
click at [114, 118] on input "text" at bounding box center [84, 114] width 92 height 13
type input "e"
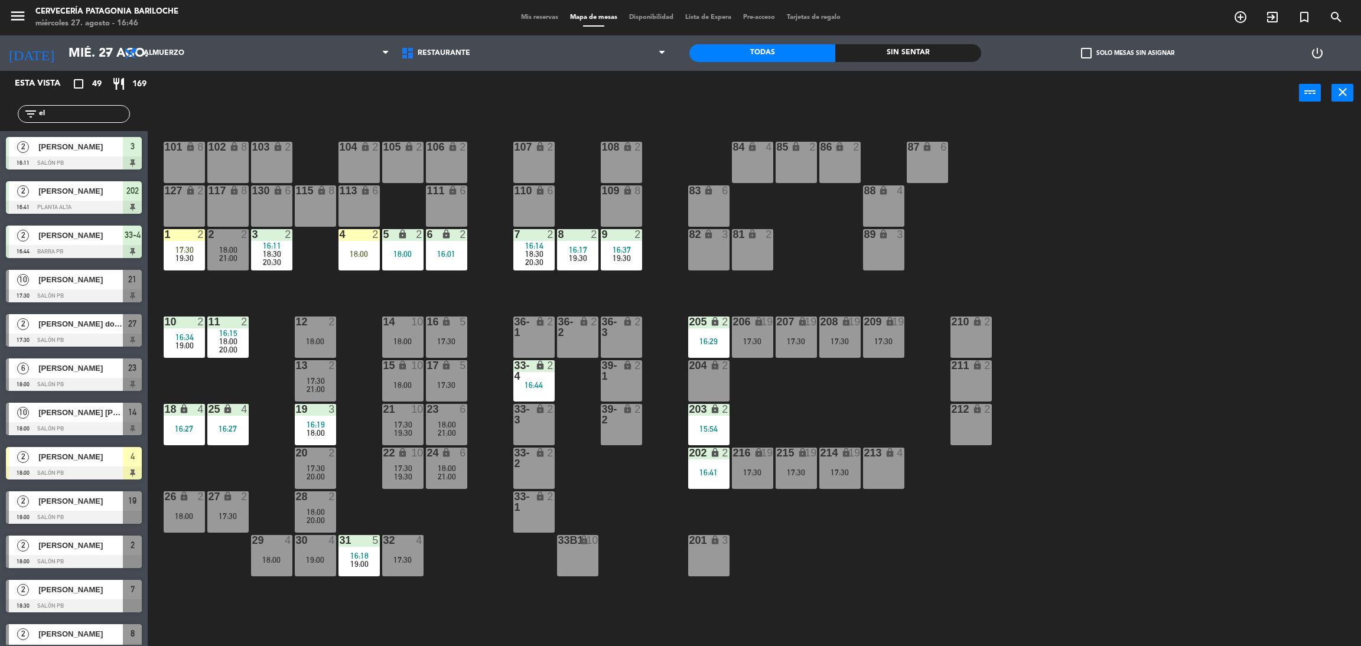
type input "e"
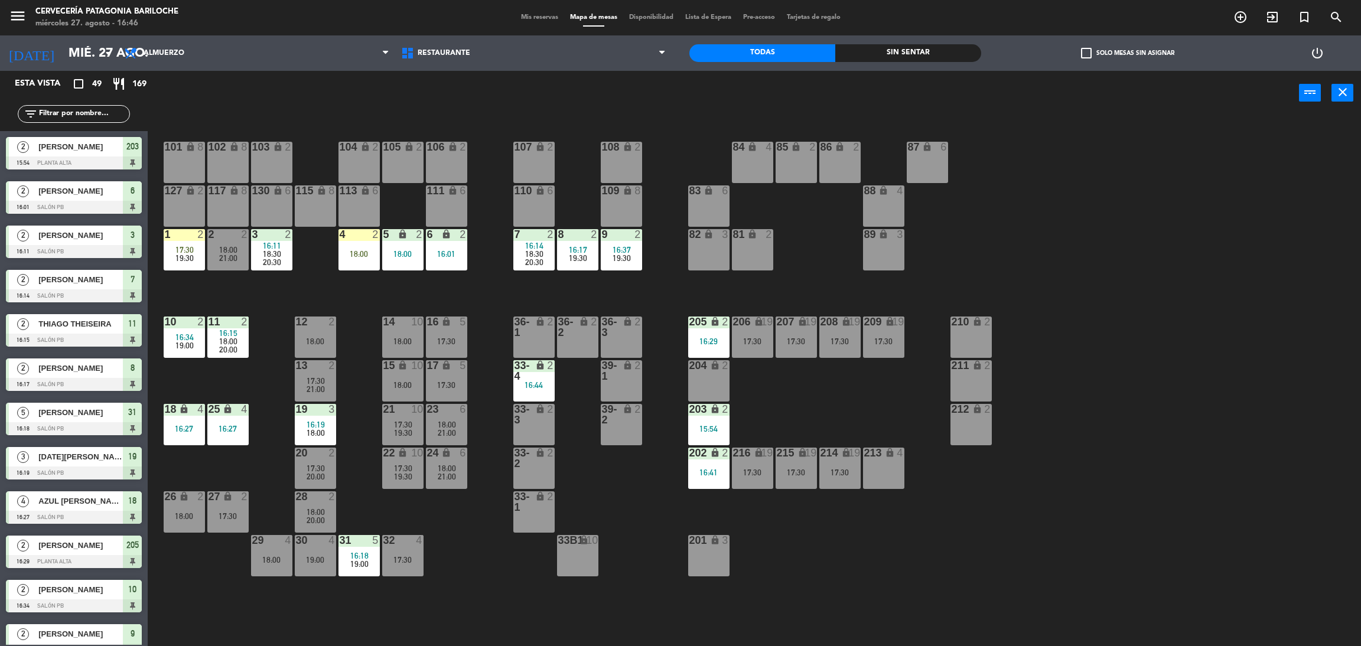
type input "h"
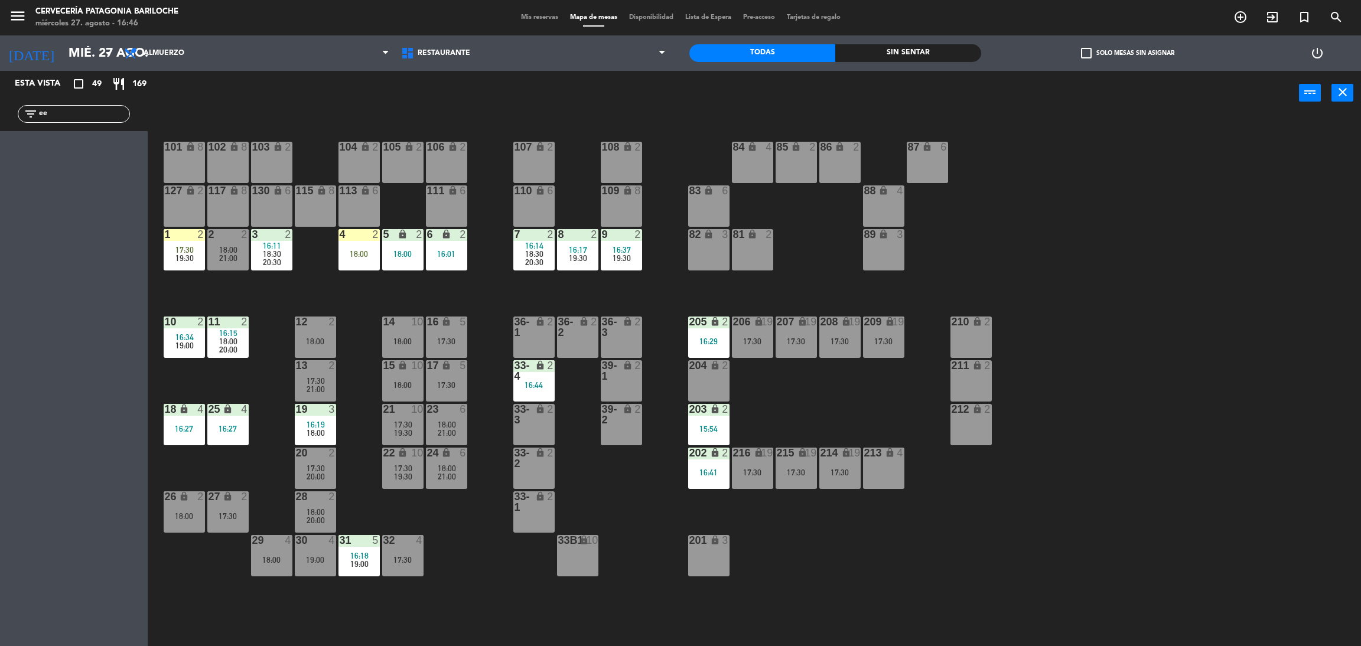
type input "e"
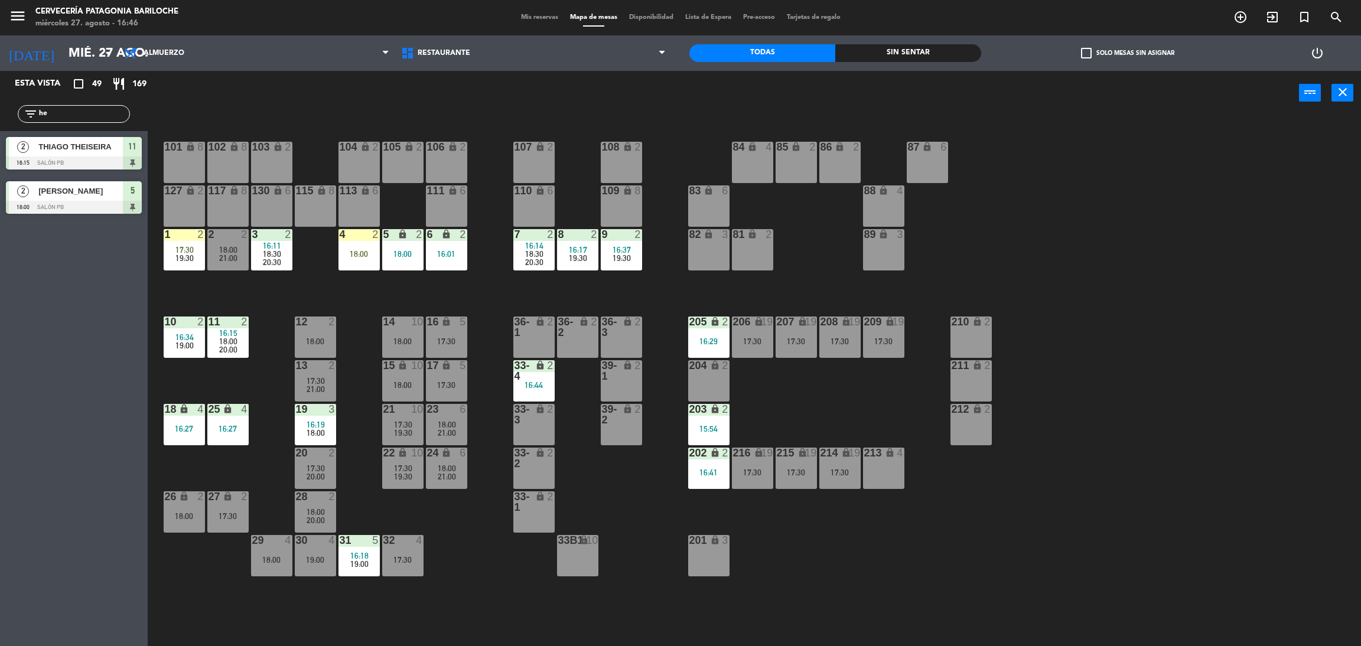
type input "h"
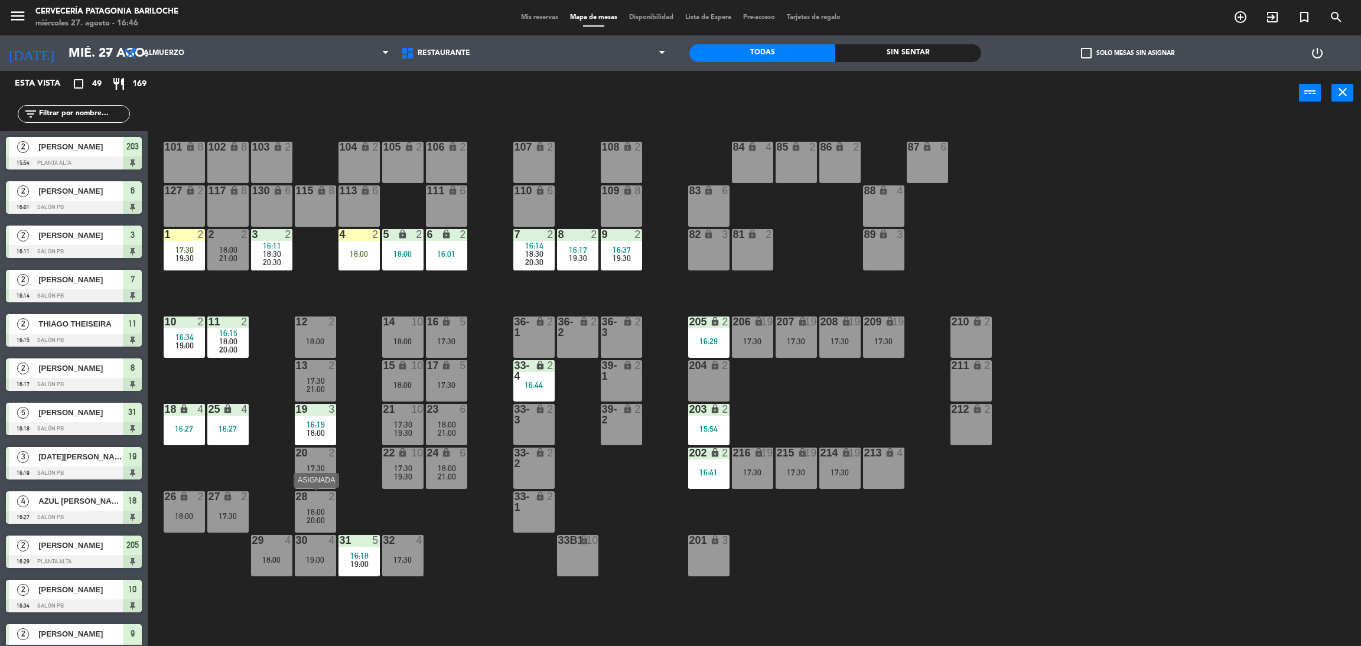
click at [318, 512] on span "18:00" at bounding box center [316, 512] width 18 height 9
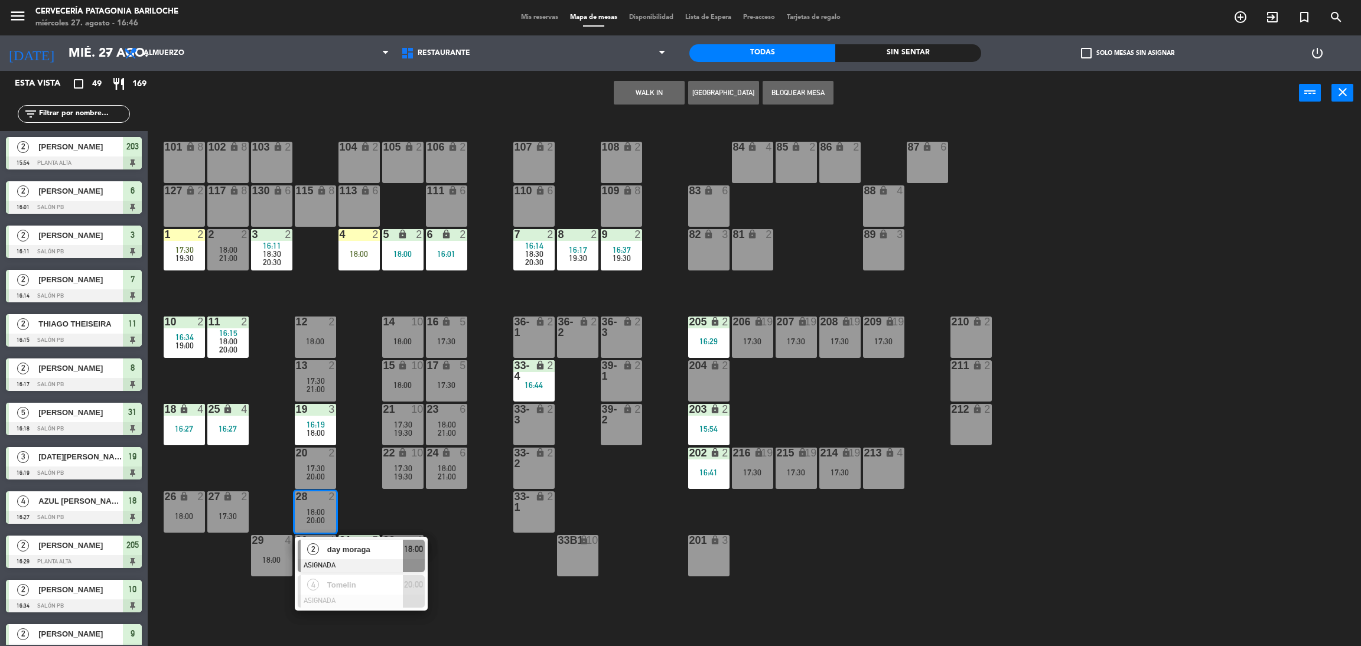
drag, startPoint x: 477, startPoint y: 537, endPoint x: 432, endPoint y: 546, distance: 46.4
click at [478, 538] on div "101 lock 8 102 lock 8 104 lock 2 105 lock 2 106 lock 2 103 lock 2 107 lock 2 10…" at bounding box center [761, 386] width 1200 height 531
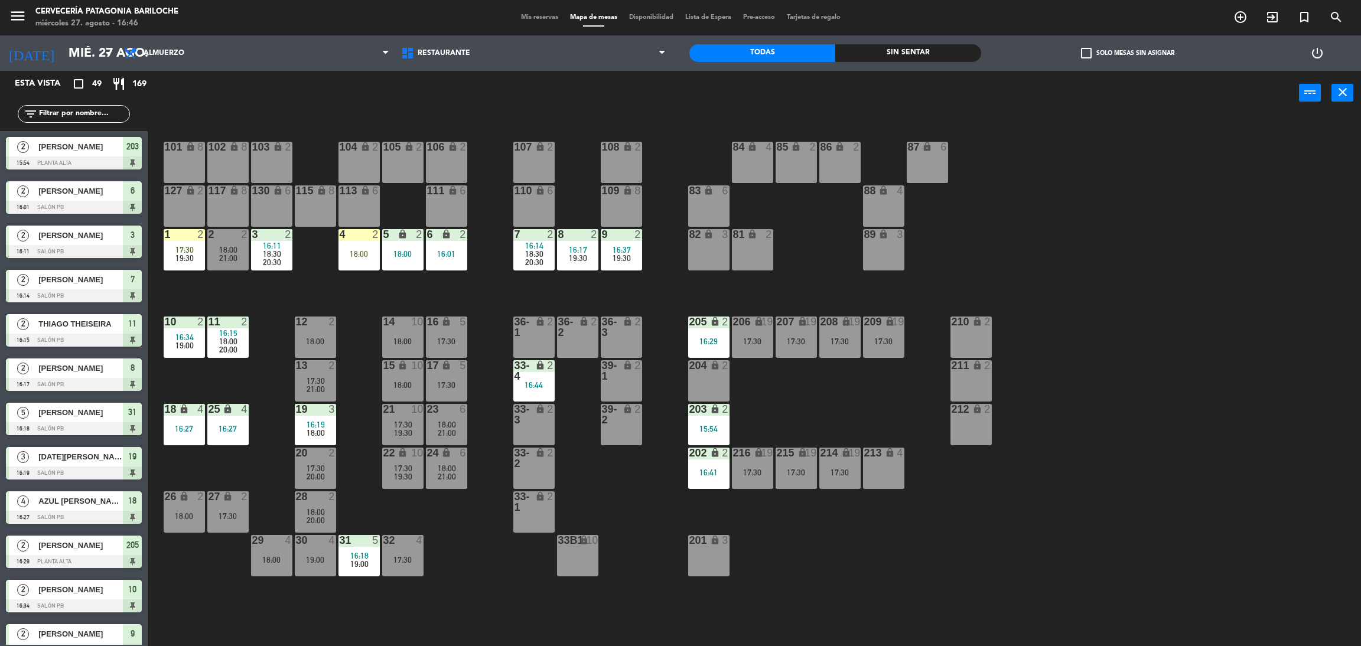
click at [313, 456] on div at bounding box center [314, 453] width 19 height 11
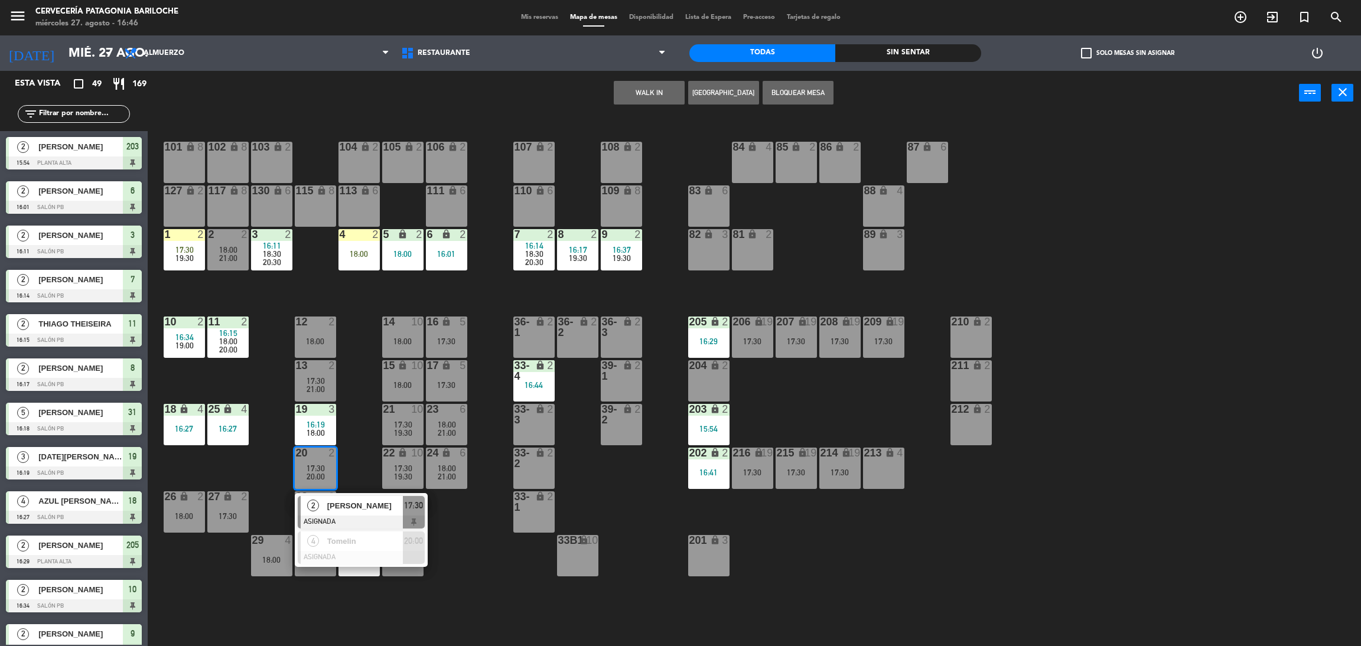
click at [512, 565] on div "101 lock 8 102 lock 8 104 lock 2 105 lock 2 106 lock 2 103 lock 2 107 lock 2 10…" at bounding box center [761, 386] width 1200 height 531
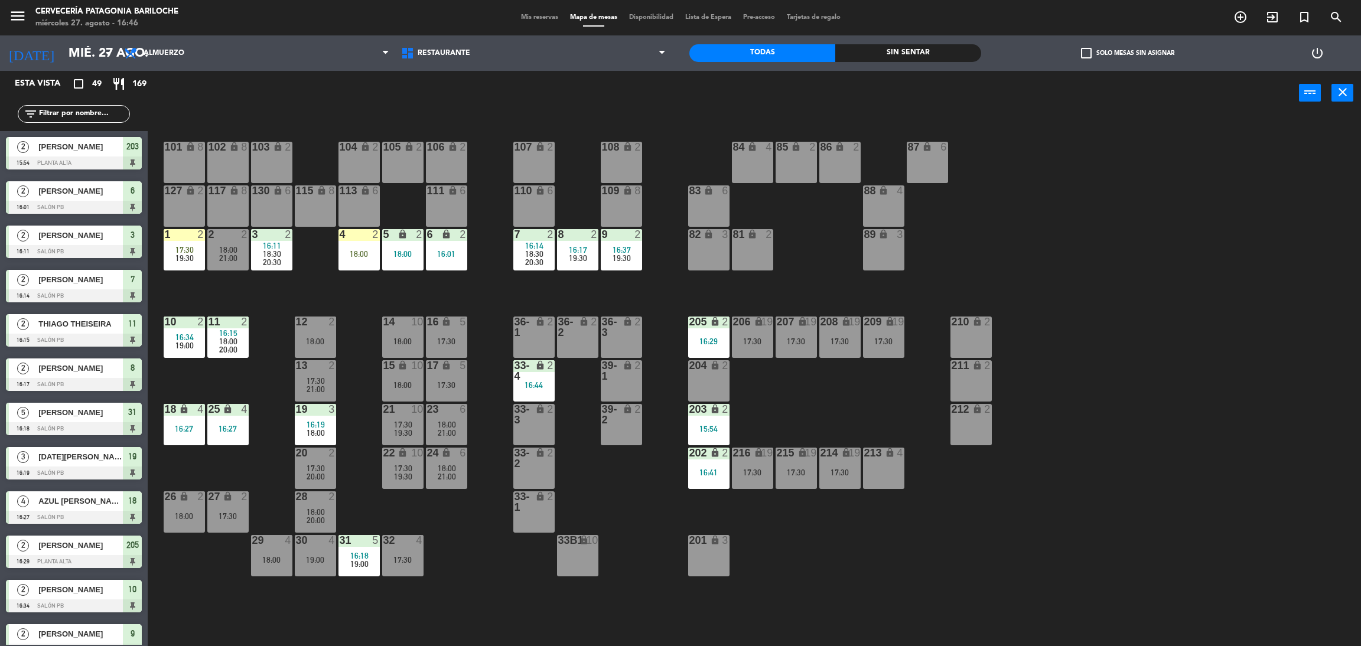
click at [460, 421] on div "18:00" at bounding box center [446, 425] width 41 height 8
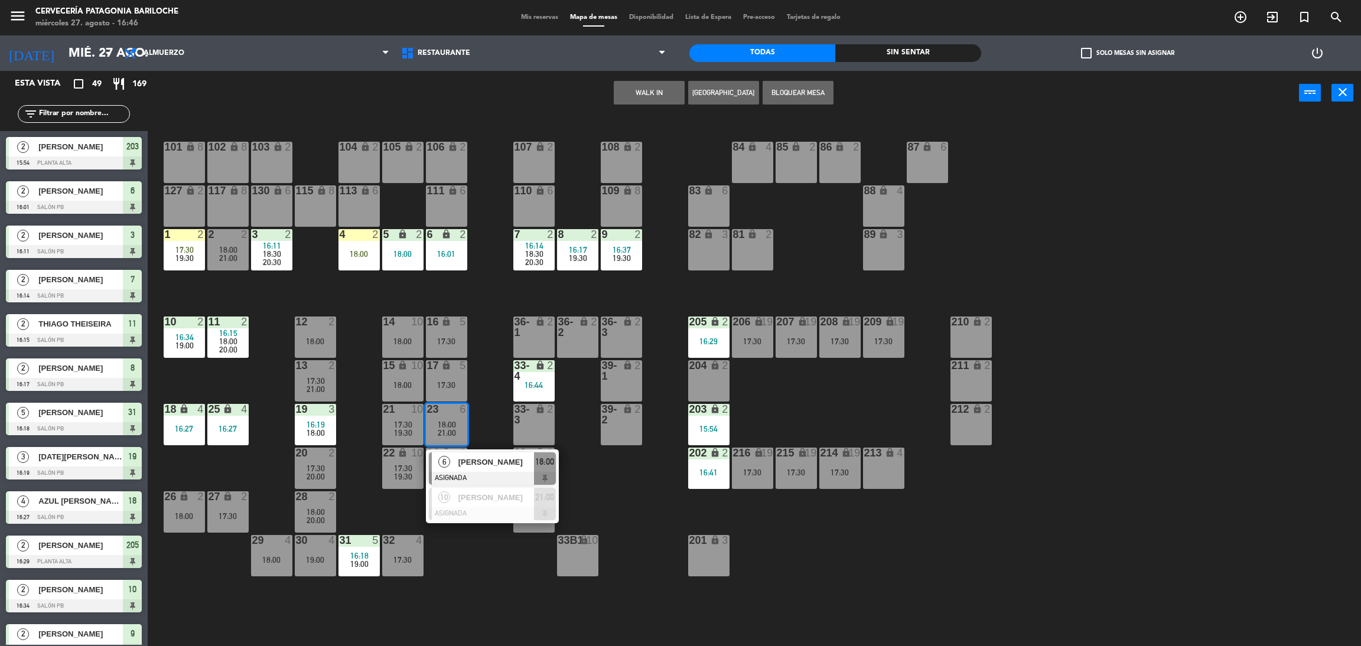
click at [482, 460] on span "[PERSON_NAME]" at bounding box center [497, 462] width 76 height 12
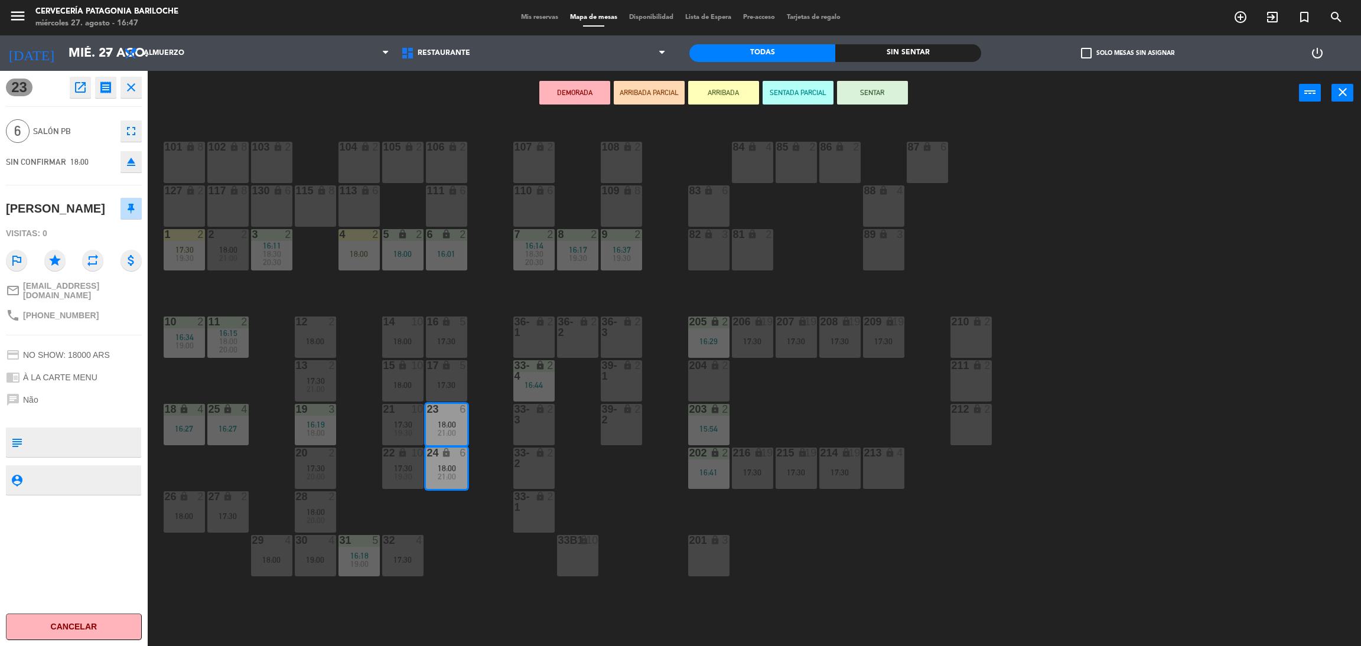
click at [732, 97] on button "ARRIBADA" at bounding box center [723, 93] width 71 height 24
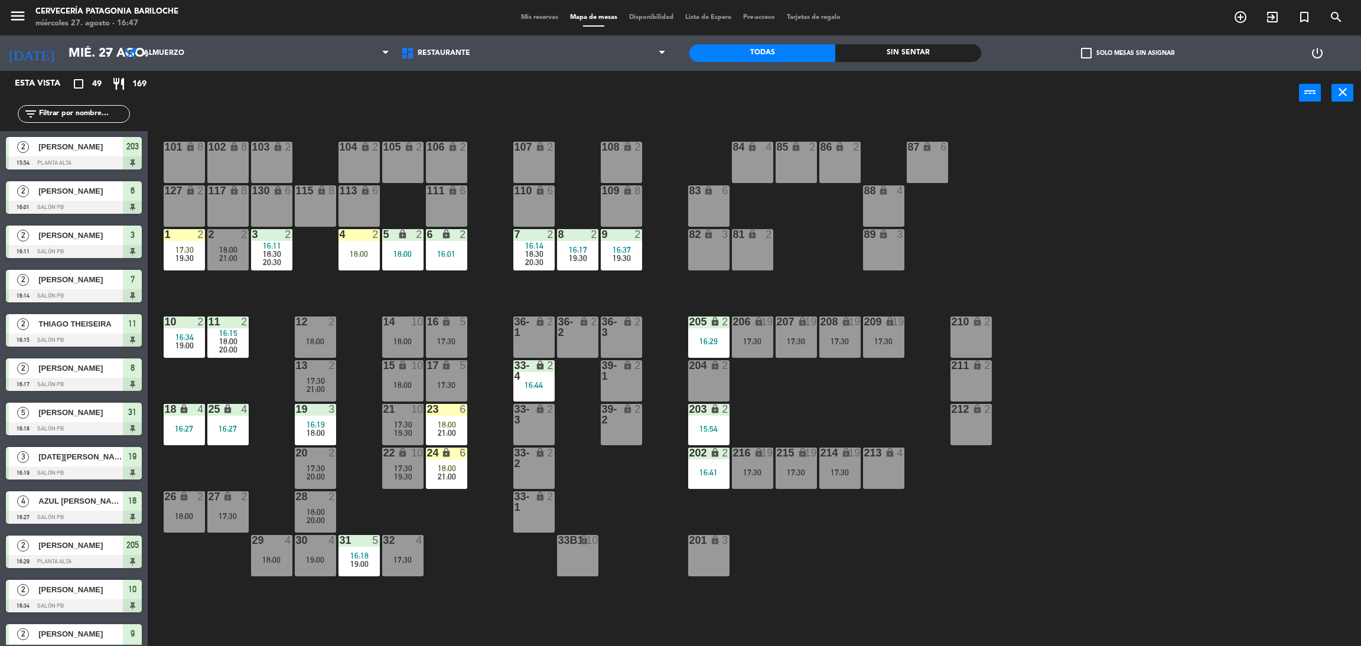
scroll to position [5, 0]
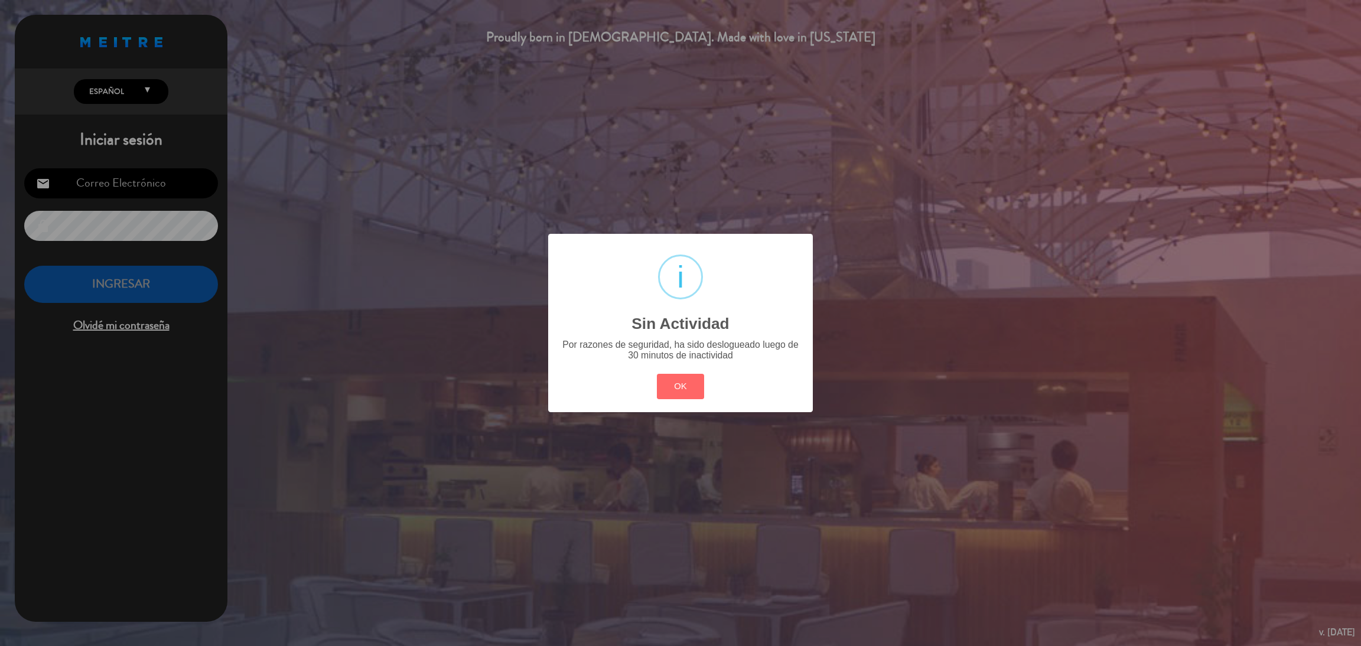
type input "[EMAIL_ADDRESS][DOMAIN_NAME]"
click at [675, 382] on button "OK" at bounding box center [681, 386] width 48 height 25
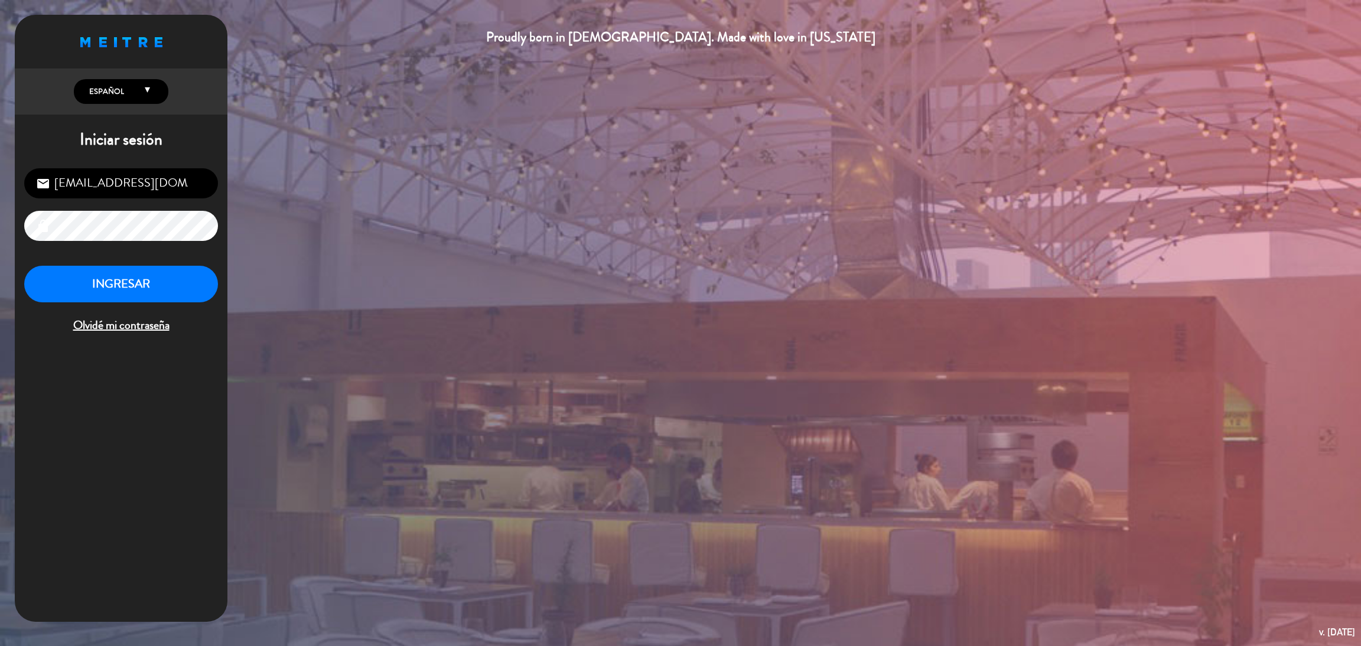
click at [160, 262] on div "[EMAIL_ADDRESS][DOMAIN_NAME] email lock INGRESAR Olvidé mi contraseña" at bounding box center [121, 252] width 213 height 186
click at [164, 270] on button "INGRESAR" at bounding box center [121, 284] width 194 height 37
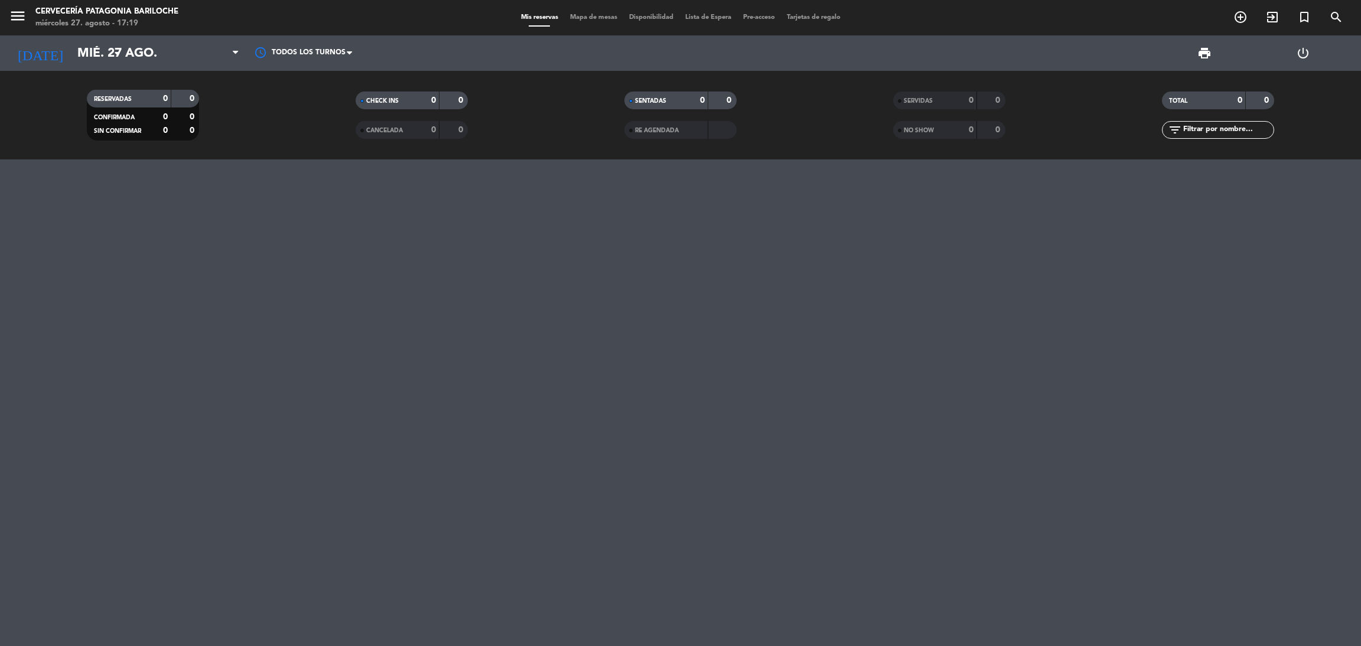
click at [583, 9] on div "menu Cervecería Patagonia Bariloche miércoles 27. agosto - 17:19 Mis reservas M…" at bounding box center [680, 17] width 1361 height 35
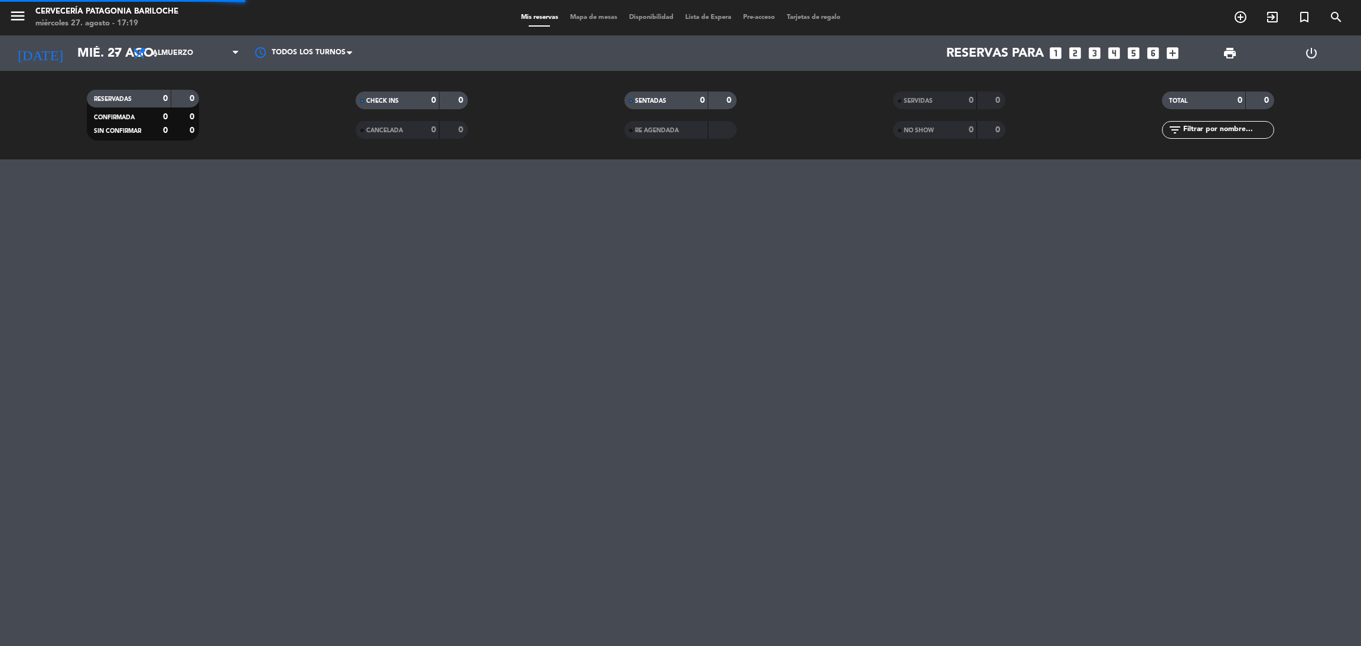
click at [587, 17] on span "Mapa de mesas" at bounding box center [593, 17] width 59 height 6
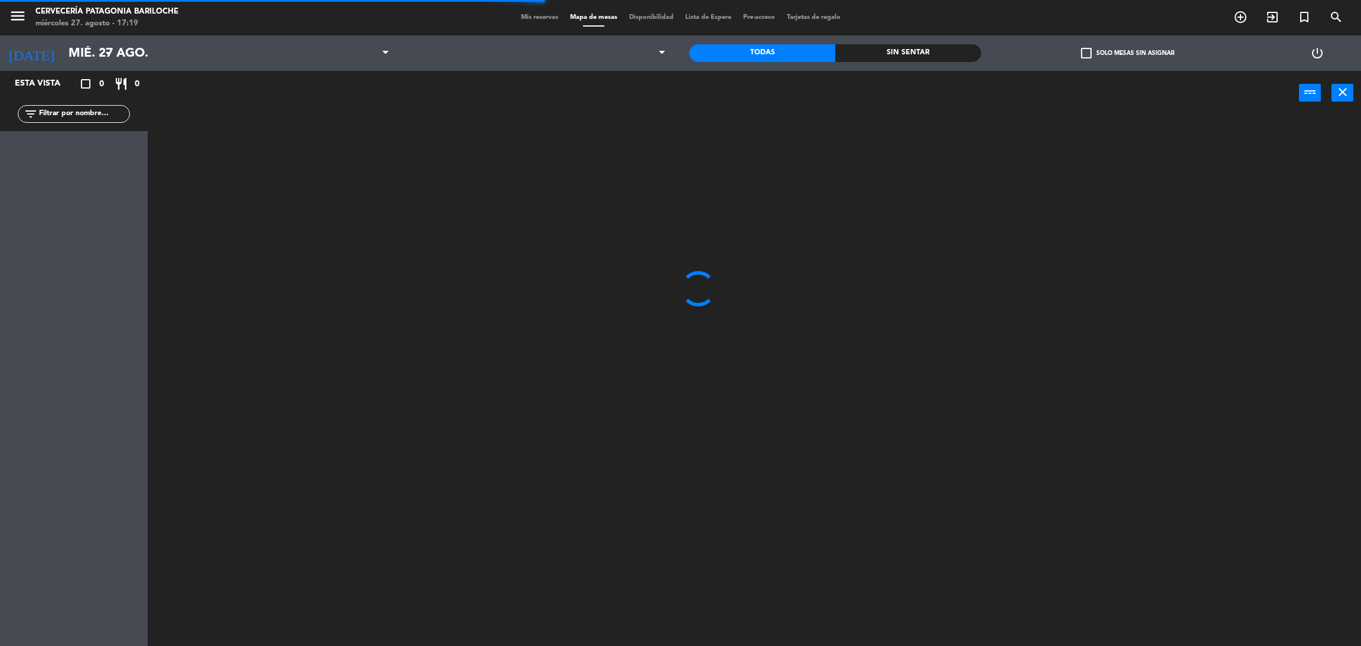
click at [97, 115] on input "text" at bounding box center [84, 114] width 92 height 13
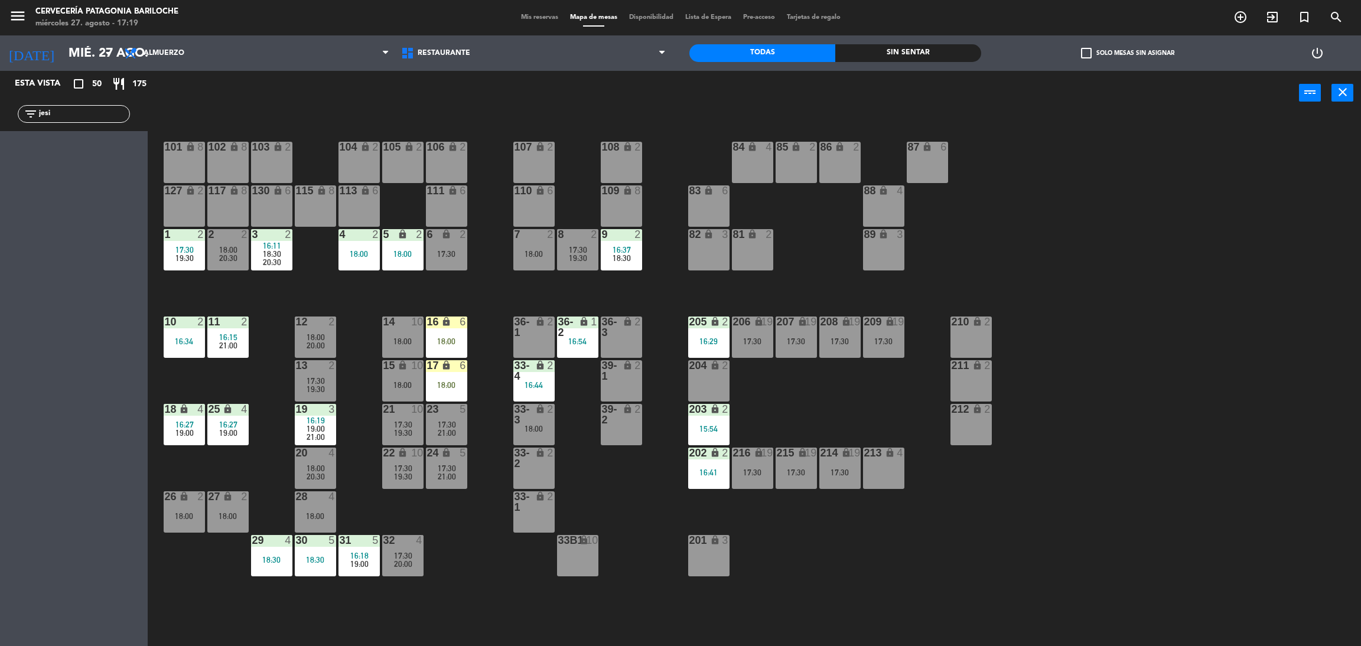
click at [58, 113] on input "jesi" at bounding box center [84, 114] width 92 height 13
click at [100, 275] on div "Esta vista crop_square 50 restaurant 175 filter_list jes 8 [PERSON_NAME] 19:30 …" at bounding box center [74, 359] width 148 height 576
click at [62, 118] on input "jes" at bounding box center [84, 114] width 92 height 13
type input "yes"
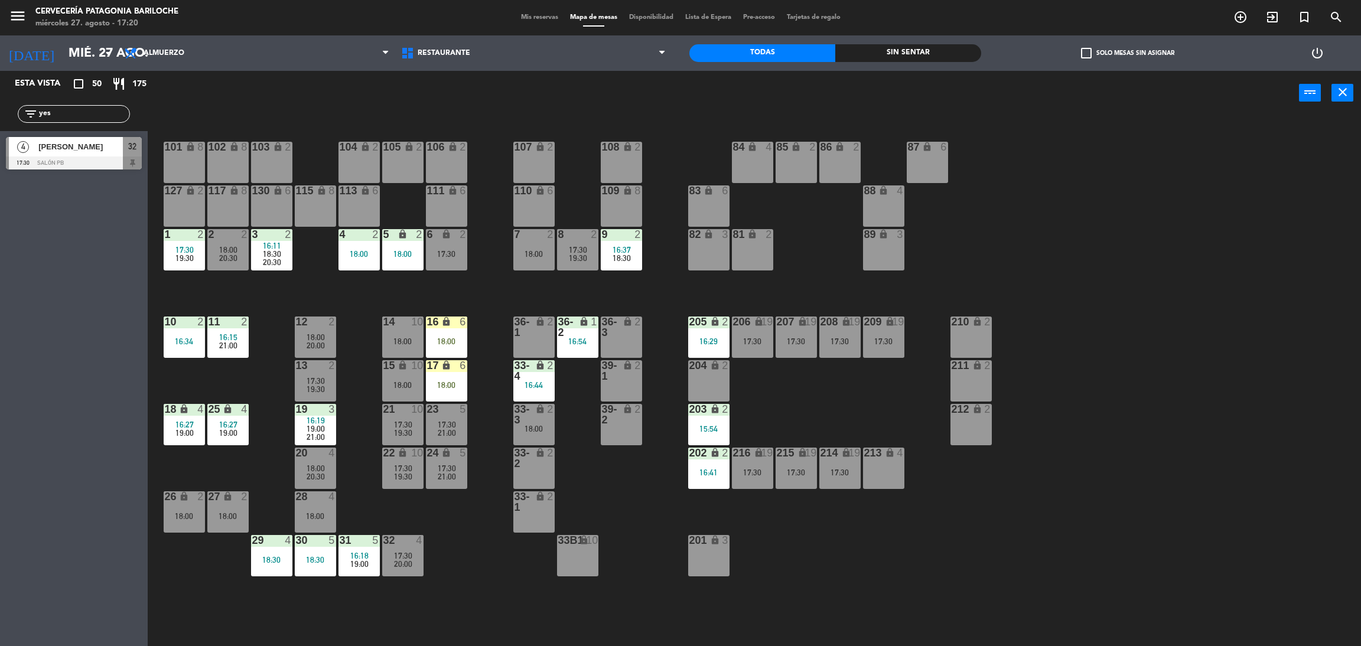
click at [87, 167] on div at bounding box center [74, 163] width 136 height 13
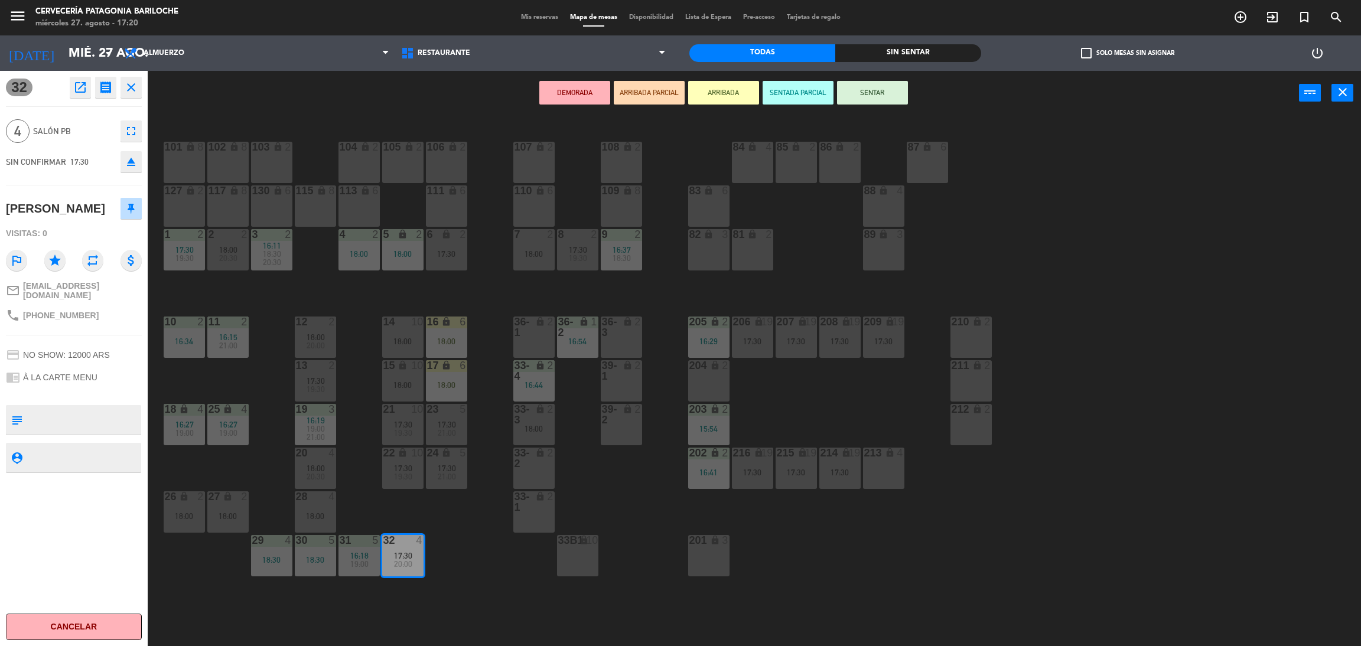
click at [725, 100] on button "ARRIBADA" at bounding box center [723, 93] width 71 height 24
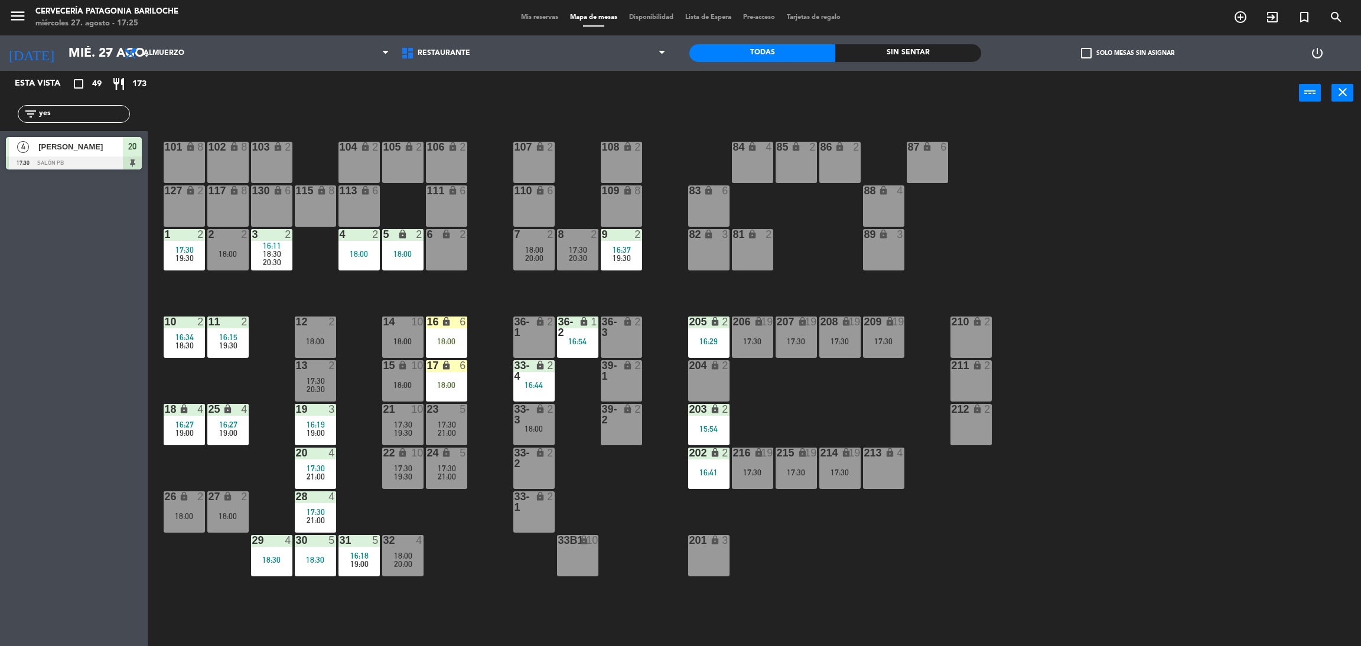
click at [95, 109] on input "yes" at bounding box center [84, 114] width 92 height 13
drag, startPoint x: 95, startPoint y: 109, endPoint x: 139, endPoint y: 231, distance: 129.5
click at [96, 112] on input "yes" at bounding box center [84, 114] width 92 height 13
type input "iu"
click at [100, 148] on span "[PERSON_NAME]" at bounding box center [80, 147] width 84 height 12
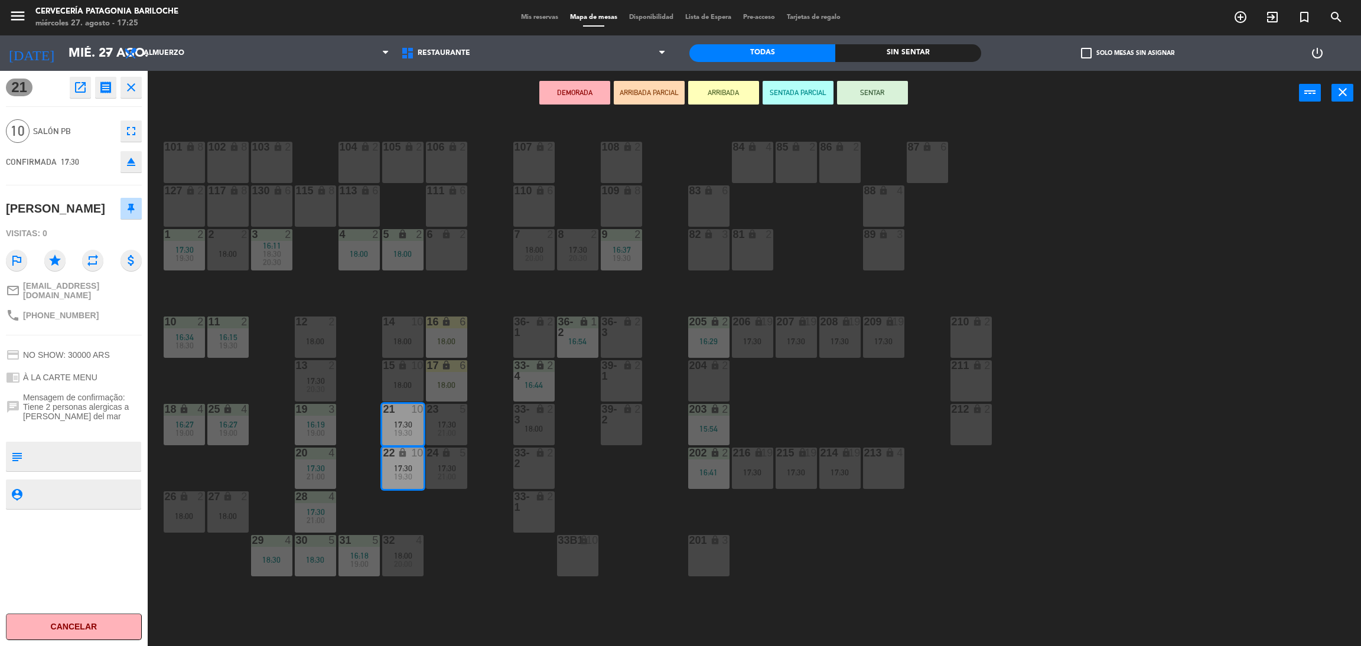
click at [717, 102] on button "ARRIBADA" at bounding box center [723, 93] width 71 height 24
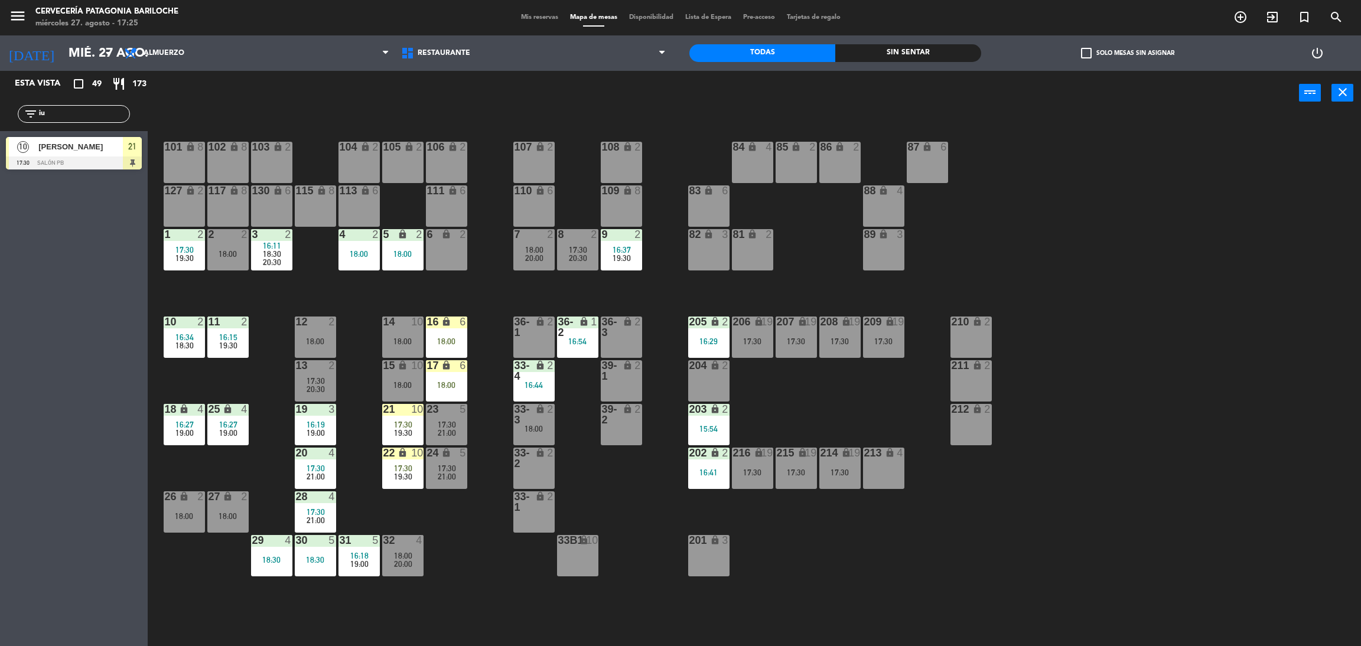
click at [66, 112] on input "iu" at bounding box center [84, 114] width 92 height 13
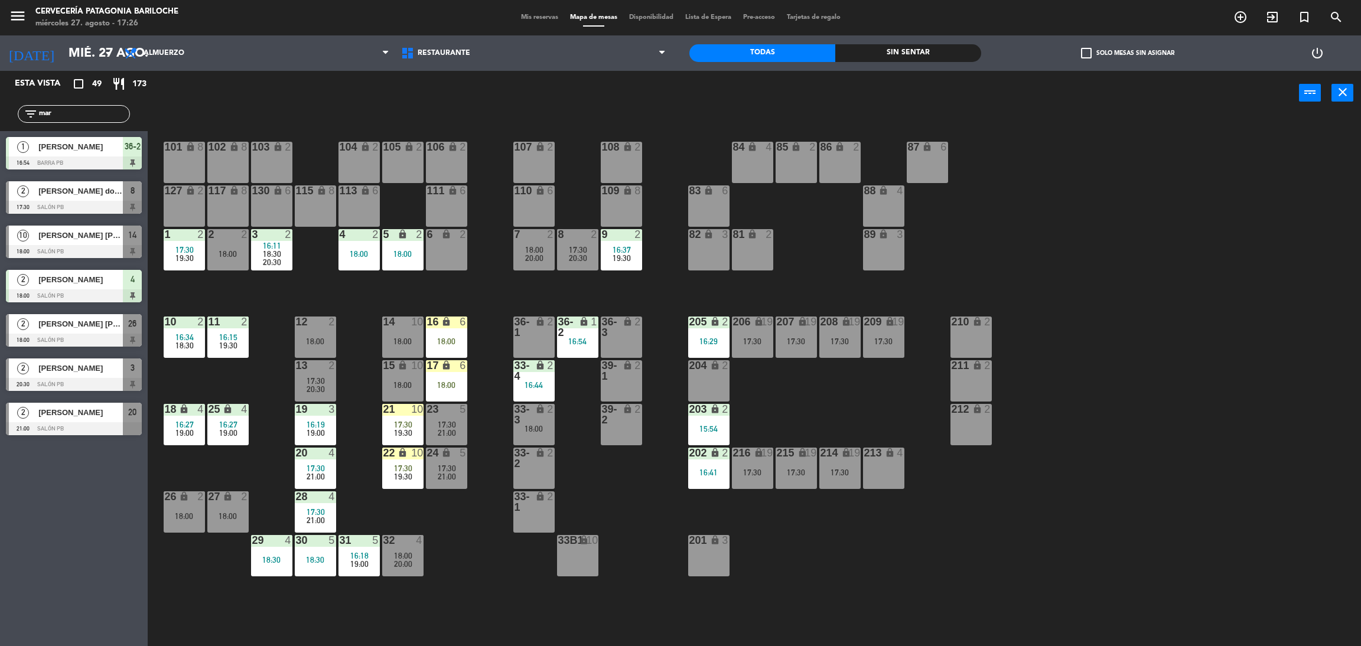
type input "mar"
click at [74, 551] on div "Esta vista crop_square 49 restaurant 173 filter_list [DATE] [PERSON_NAME][GEOGR…" at bounding box center [74, 359] width 148 height 576
click at [76, 191] on span "[PERSON_NAME] do [PERSON_NAME] [PERSON_NAME]" at bounding box center [80, 191] width 84 height 12
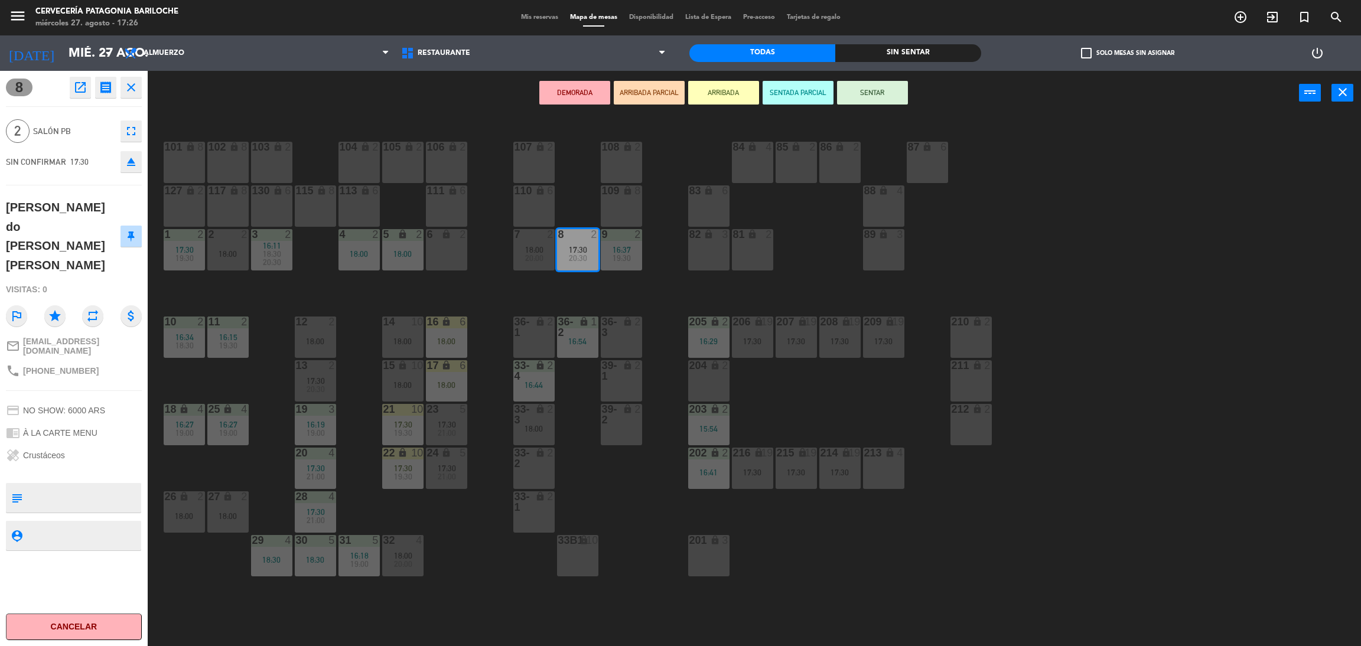
click at [734, 84] on button "ARRIBADA" at bounding box center [723, 93] width 71 height 24
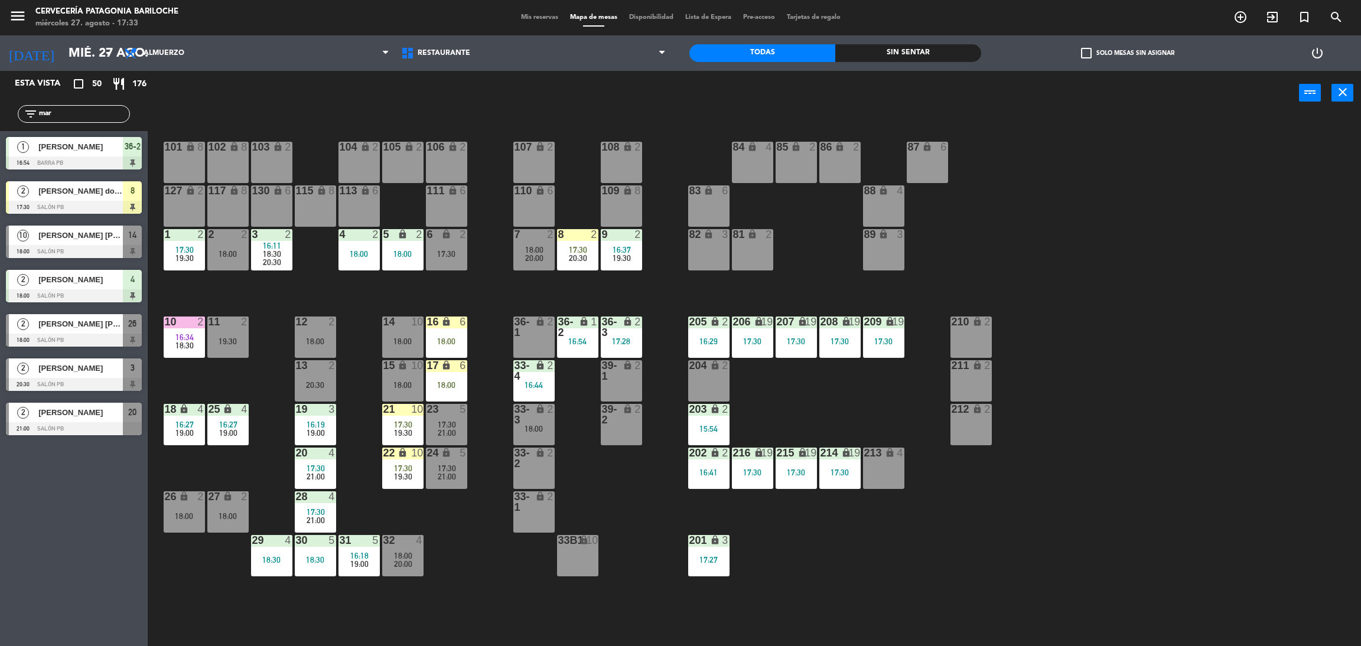
click at [108, 114] on input "mar" at bounding box center [84, 114] width 92 height 13
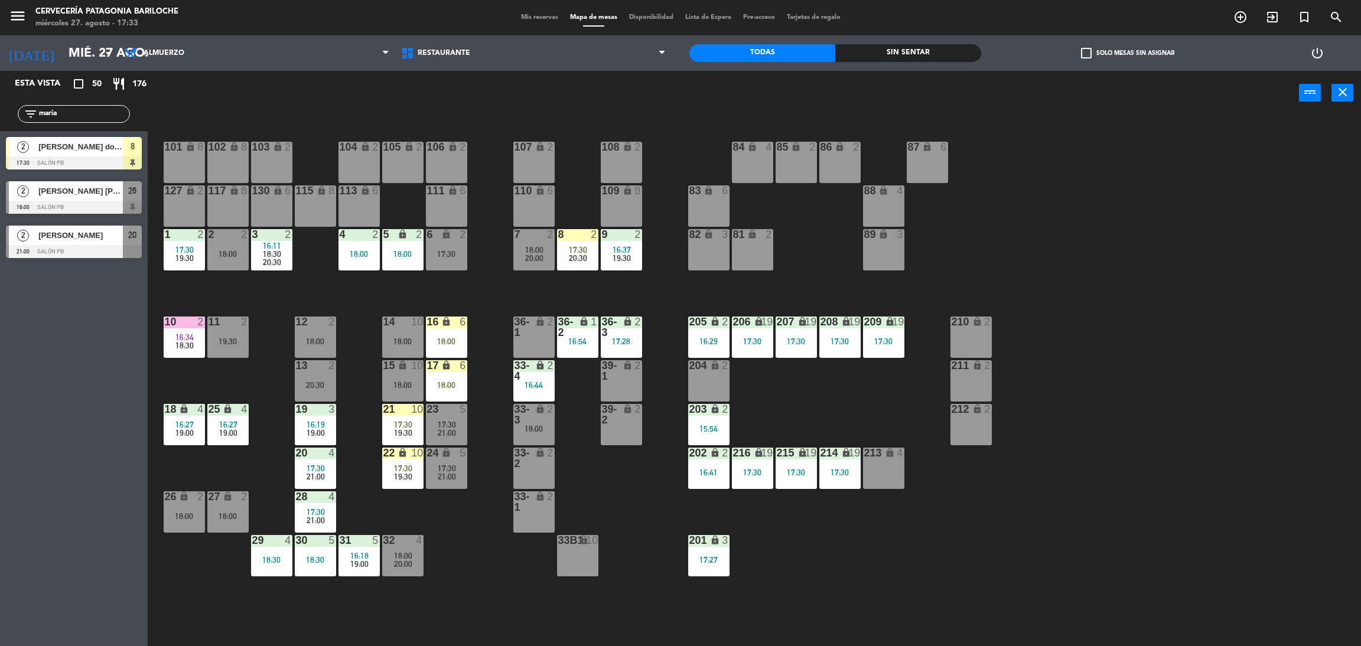
type input "maria"
click at [24, 372] on div "Esta vista crop_square 50 restaurant 176 filter_list [PERSON_NAME] 2 [PERSON_NA…" at bounding box center [74, 359] width 148 height 576
click at [96, 187] on span "[PERSON_NAME] [PERSON_NAME]" at bounding box center [80, 191] width 84 height 12
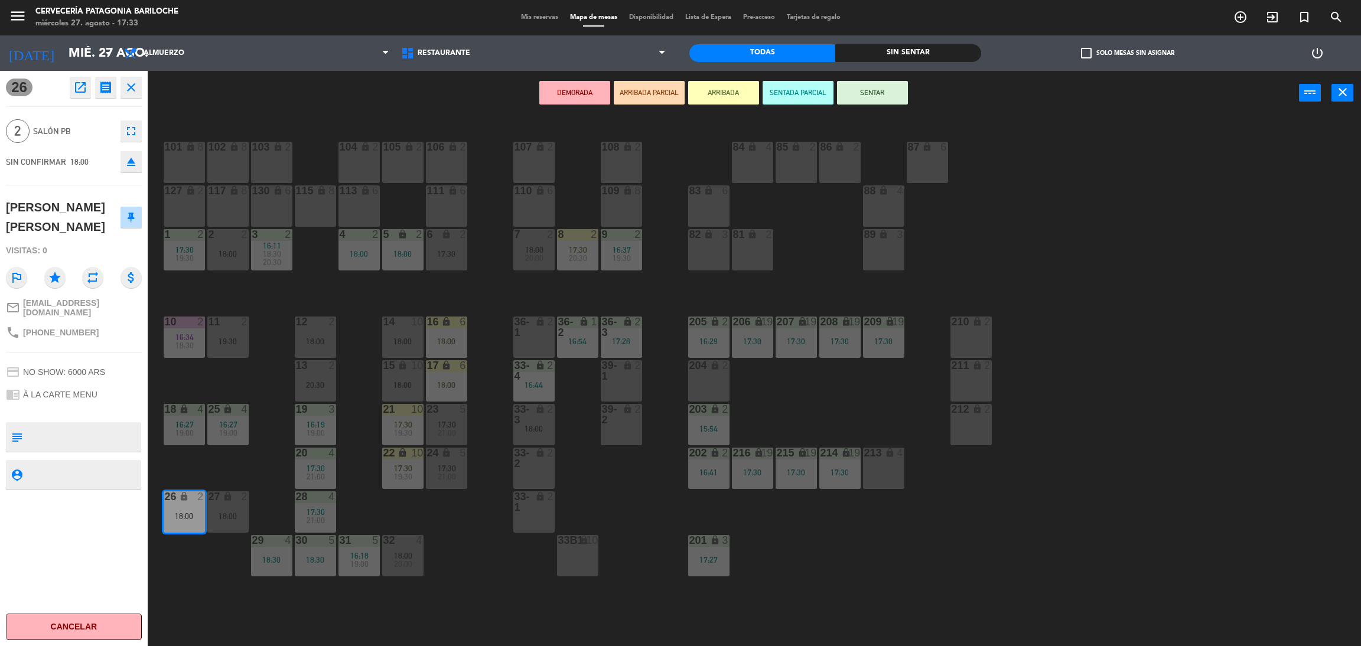
click at [723, 92] on button "ARRIBADA" at bounding box center [723, 93] width 71 height 24
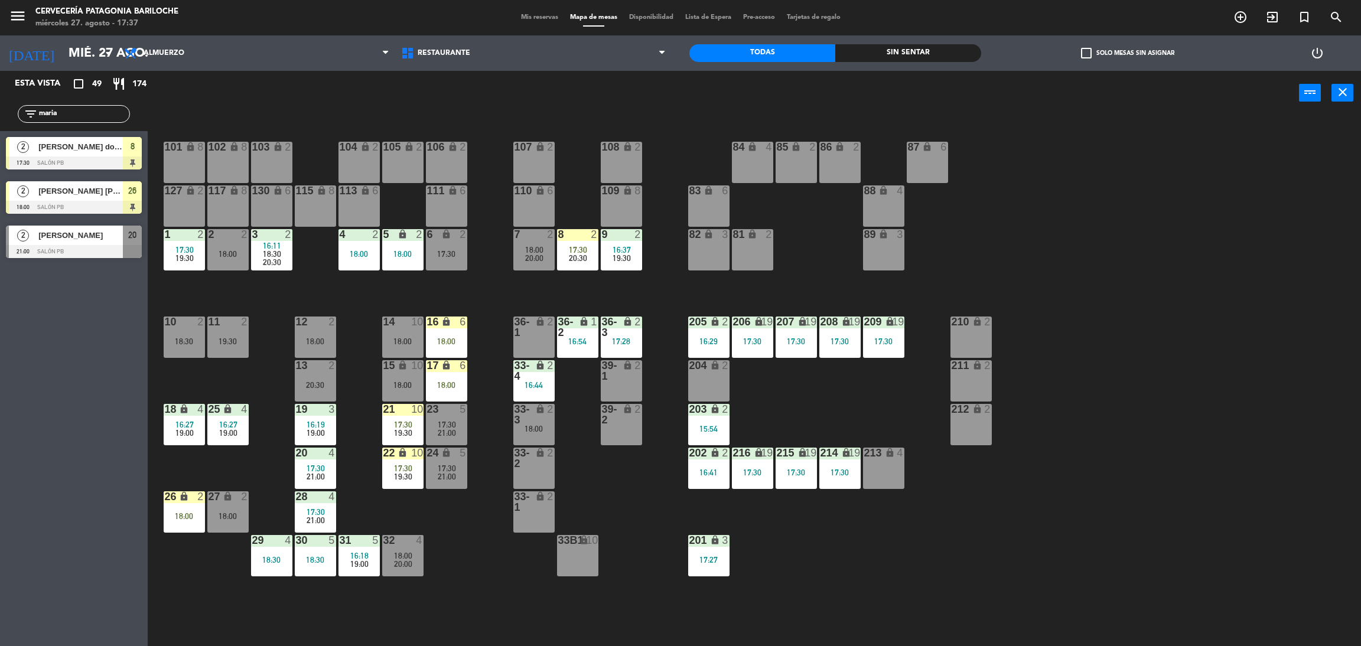
click at [73, 113] on input "maria" at bounding box center [84, 114] width 92 height 13
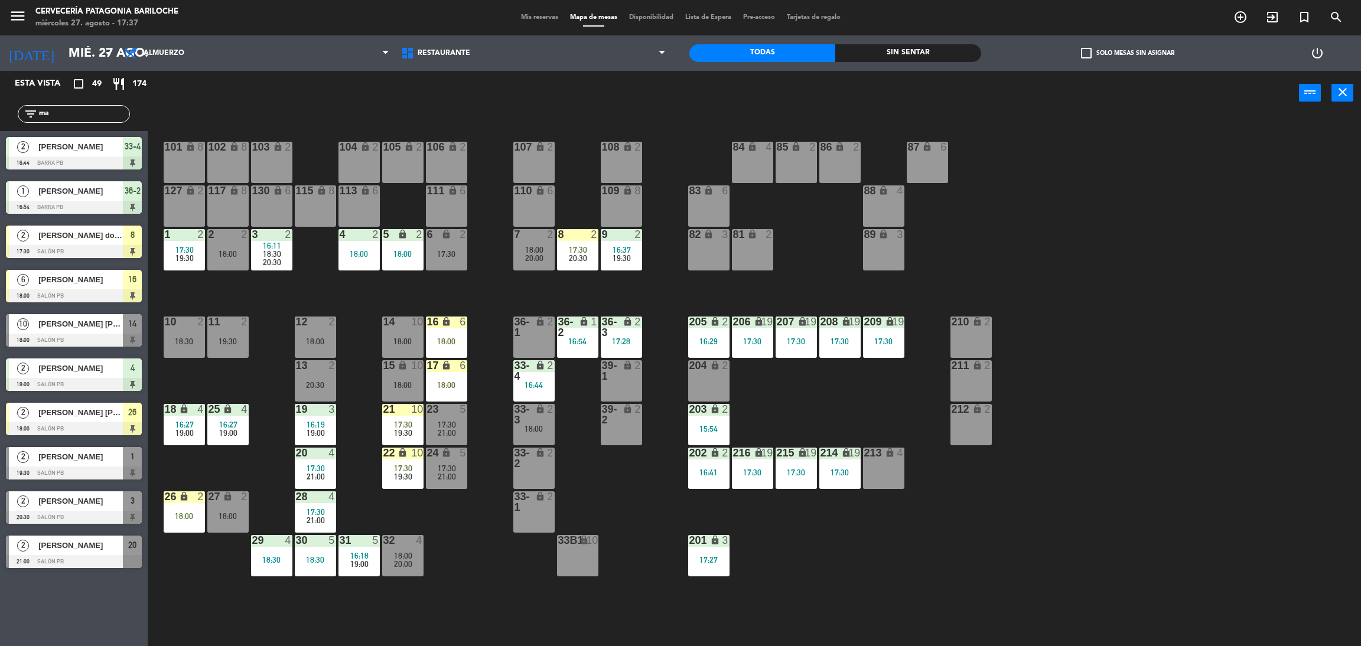
type input "m"
